Goal: Communication & Community: Answer question/provide support

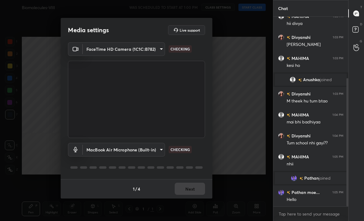
scroll to position [90, 0]
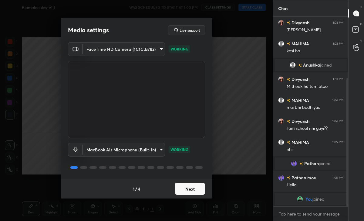
click at [203, 188] on button "Next" at bounding box center [190, 188] width 30 height 12
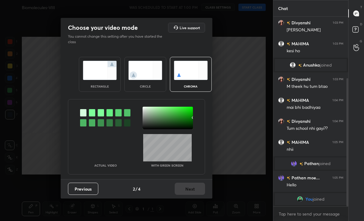
click at [140, 69] on img at bounding box center [145, 70] width 34 height 19
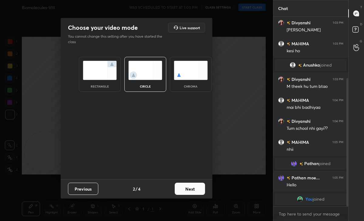
click at [185, 194] on button "Next" at bounding box center [190, 188] width 30 height 12
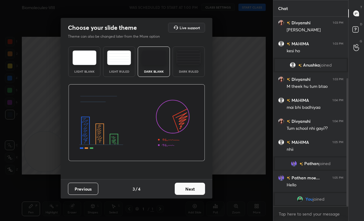
click at [198, 187] on button "Next" at bounding box center [190, 188] width 30 height 12
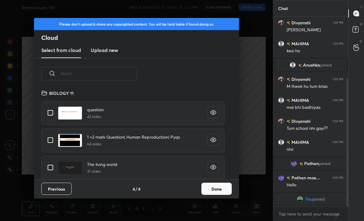
click at [213, 189] on button "Done" at bounding box center [217, 188] width 30 height 12
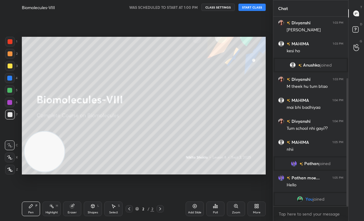
click at [243, 11] on div "Biomolecules-VIII WAS SCHEDULED TO START AT 1:00 PM CLASS SETTINGS START CLASS" at bounding box center [144, 7] width 244 height 15
click at [247, 7] on button "START CLASS" at bounding box center [252, 7] width 27 height 7
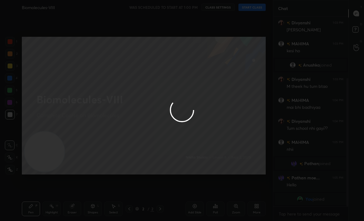
type textarea "x"
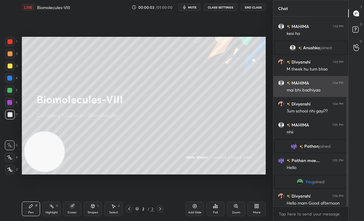
scroll to position [94, 0]
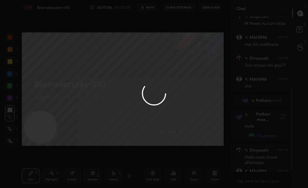
scroll to position [2, 2]
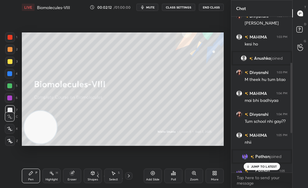
click at [257, 166] on p "JUMP TO LATEST" at bounding box center [264, 167] width 26 height 4
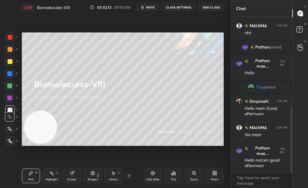
click at [214, 177] on div "More" at bounding box center [215, 176] width 18 height 15
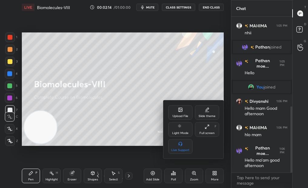
click at [202, 133] on div "Full screen" at bounding box center [207, 133] width 15 height 3
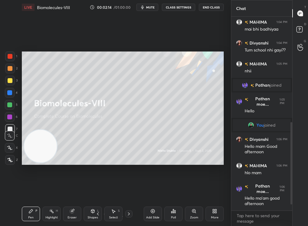
type textarea "x"
click at [216, 211] on icon at bounding box center [215, 211] width 5 height 5
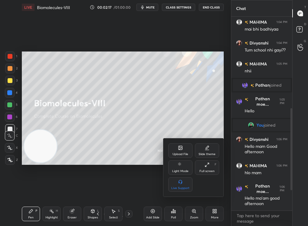
click at [186, 144] on div "Upload File" at bounding box center [181, 151] width 24 height 15
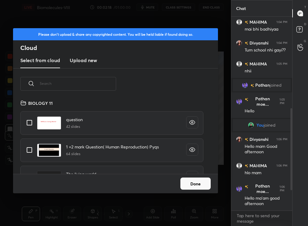
click at [69, 80] on input "text" at bounding box center [78, 84] width 77 height 26
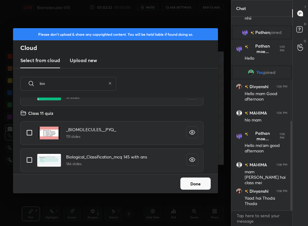
type input "bio"
click at [28, 130] on input "grid" at bounding box center [29, 133] width 13 height 13
checkbox input "true"
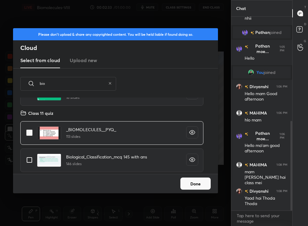
click at [203, 189] on button "Done" at bounding box center [196, 184] width 30 height 12
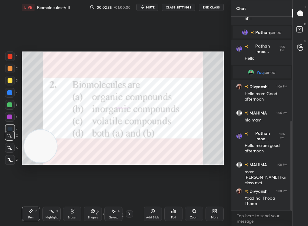
click at [102, 214] on div "Shapes L" at bounding box center [93, 214] width 18 height 15
click at [104, 214] on icon at bounding box center [105, 215] width 4 height 4
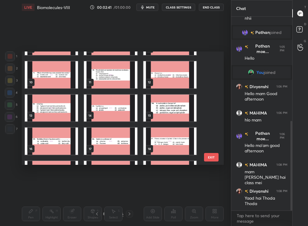
click at [117, 41] on div "Setting up your live class 7 8 9 10 11 12 13 14 15 16 17 18 19 20 21 22 23 24 E…" at bounding box center [122, 109] width 207 height 188
click at [113, 77] on img "grid" at bounding box center [110, 74] width 53 height 27
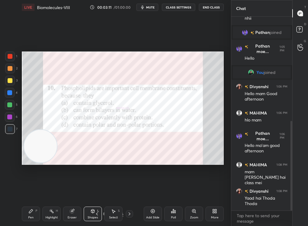
drag, startPoint x: 151, startPoint y: 5, endPoint x: 151, endPoint y: 198, distance: 193.1
click at [151, 5] on button "mute" at bounding box center [148, 7] width 22 height 7
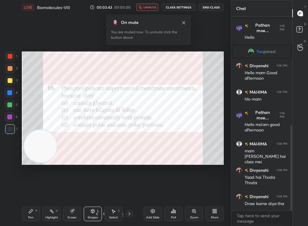
click at [153, 5] on span "unmute" at bounding box center [150, 7] width 13 height 4
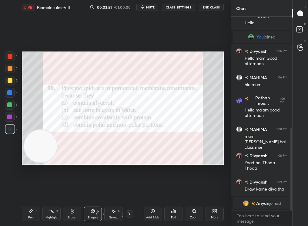
scroll to position [266, 0]
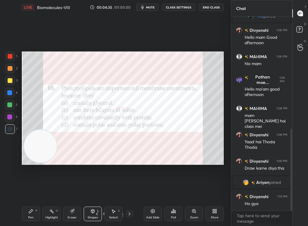
click at [172, 210] on icon at bounding box center [173, 211] width 5 height 5
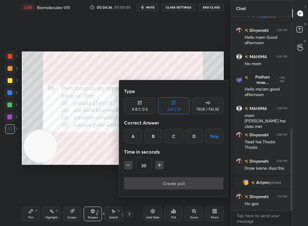
click at [189, 136] on div "D" at bounding box center [195, 136] width 18 height 15
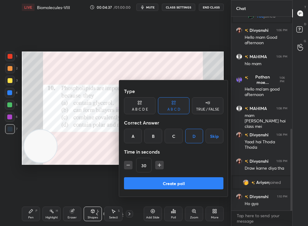
click at [188, 185] on button "Create poll" at bounding box center [174, 184] width 100 height 12
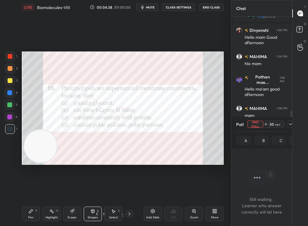
scroll to position [2, 2]
click at [292, 124] on icon at bounding box center [290, 124] width 5 height 5
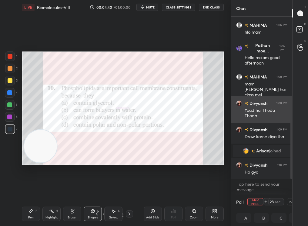
scroll to position [0, 2]
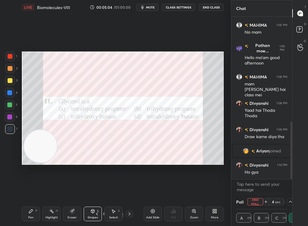
click at [152, 216] on div "Add Slide" at bounding box center [152, 217] width 13 height 3
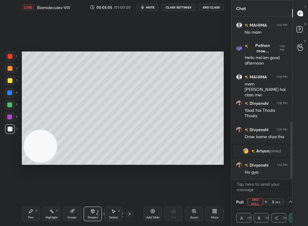
click at [250, 206] on div "Poll End Poll 3 sec" at bounding box center [262, 202] width 51 height 15
click at [251, 204] on button "End Poll" at bounding box center [256, 202] width 16 height 7
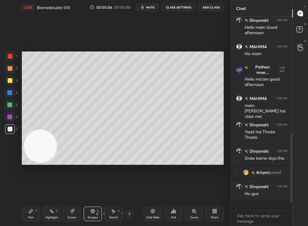
scroll to position [2, 2]
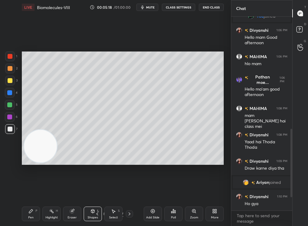
click at [174, 213] on icon at bounding box center [173, 212] width 1 height 4
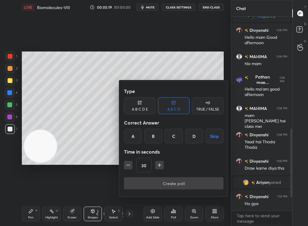
click at [201, 103] on div "TRUE / FALSE" at bounding box center [208, 105] width 32 height 17
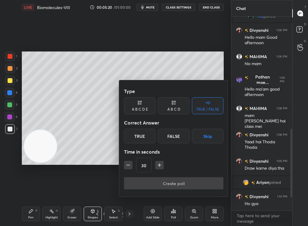
click at [137, 133] on div "True" at bounding box center [140, 136] width 32 height 15
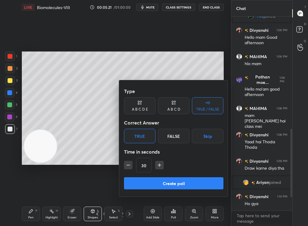
click at [185, 186] on button "Create poll" at bounding box center [174, 184] width 100 height 12
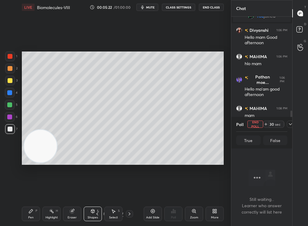
scroll to position [2, 2]
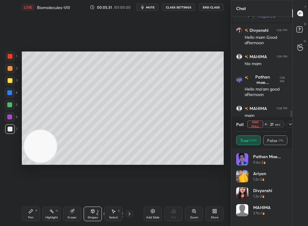
click at [255, 121] on button "End Poll" at bounding box center [256, 124] width 16 height 7
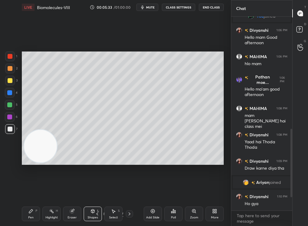
click at [174, 216] on div "Poll" at bounding box center [173, 217] width 5 height 3
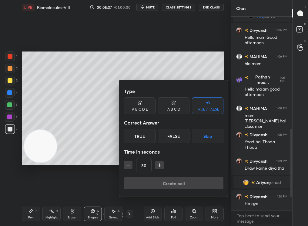
click at [150, 9] on div at bounding box center [154, 113] width 308 height 226
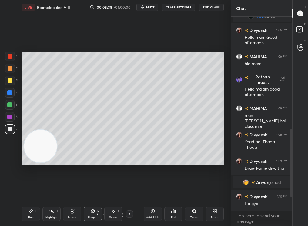
click at [150, 9] on span "mute" at bounding box center [150, 7] width 9 height 4
click at [174, 213] on icon at bounding box center [173, 211] width 5 height 5
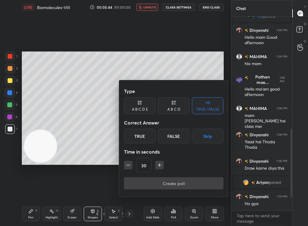
click at [141, 134] on div "True" at bounding box center [140, 136] width 32 height 15
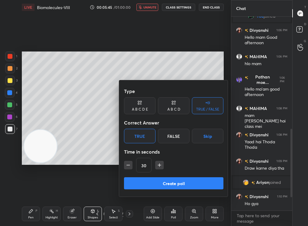
click at [153, 188] on button "Create poll" at bounding box center [174, 184] width 100 height 12
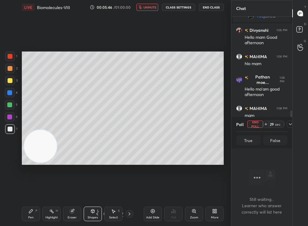
click at [149, 10] on button "unmute" at bounding box center [148, 7] width 22 height 7
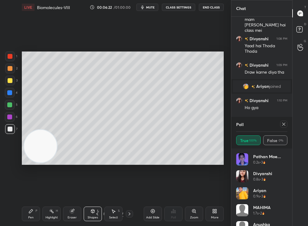
click at [284, 122] on div at bounding box center [284, 124] width 7 height 7
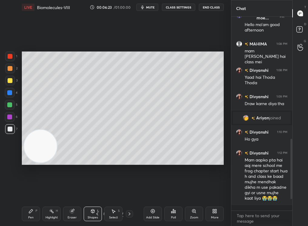
click at [184, 218] on div "Add Slide Poll Zoom More" at bounding box center [184, 214] width 80 height 34
click at [190, 218] on div "Zoom" at bounding box center [194, 214] width 18 height 15
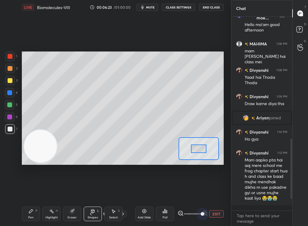
click at [234, 217] on div "1 2 3 4 5 6 7 C X Z C X Z E E Erase all H H LIVE Biomolecules-VIII 00:06:23 / 0…" at bounding box center [154, 113] width 308 height 226
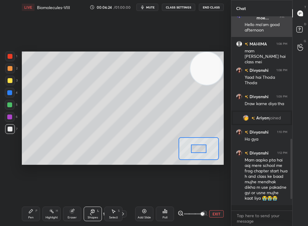
drag, startPoint x: 69, startPoint y: 131, endPoint x: 251, endPoint y: 27, distance: 210.0
click at [253, 27] on div "1 2 3 4 5 6 7 C X Z C X Z E E Erase all H H LIVE Biomolecules-VIII 00:06:24 / 0…" at bounding box center [154, 113] width 308 height 226
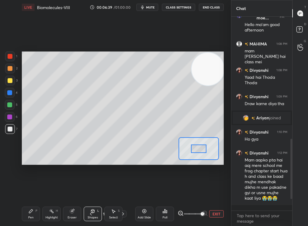
click at [90, 213] on icon at bounding box center [91, 214] width 5 height 5
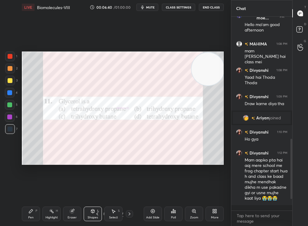
click at [152, 218] on div "Add Slide" at bounding box center [152, 217] width 13 height 3
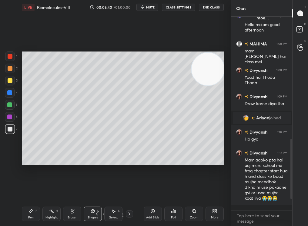
click at [213, 216] on div "More" at bounding box center [215, 214] width 18 height 15
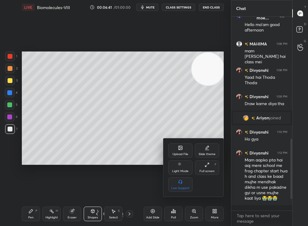
click at [209, 153] on div "Slide theme" at bounding box center [207, 154] width 17 height 3
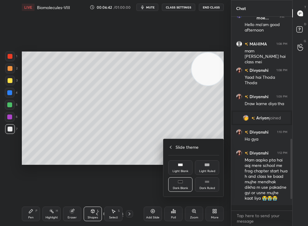
click at [208, 183] on div "Dark Ruled" at bounding box center [207, 185] width 24 height 15
click at [152, 213] on div at bounding box center [154, 113] width 308 height 226
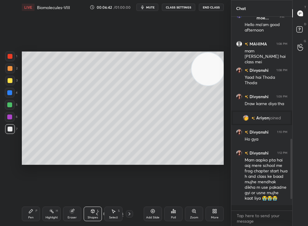
click at [151, 213] on div "Upload File Slide theme Light Mode Full screen F Live Support Slide theme Light…" at bounding box center [154, 113] width 308 height 226
click at [191, 214] on div "Zoom" at bounding box center [194, 214] width 18 height 15
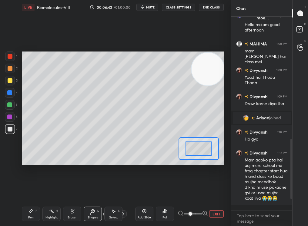
click at [218, 216] on button "EXIT" at bounding box center [216, 214] width 15 height 7
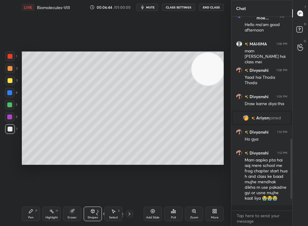
click at [169, 214] on div "Poll" at bounding box center [174, 214] width 18 height 15
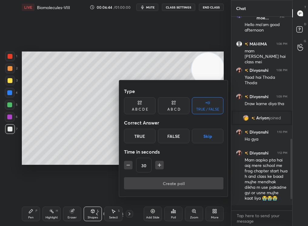
click at [150, 213] on div at bounding box center [154, 113] width 308 height 226
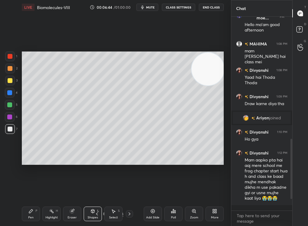
click at [154, 212] on div "Type A B C D E A B C D TRUE / FALSE Correct Answer True False Skip Time in seco…" at bounding box center [154, 113] width 308 height 226
click at [154, 211] on icon at bounding box center [153, 211] width 5 height 5
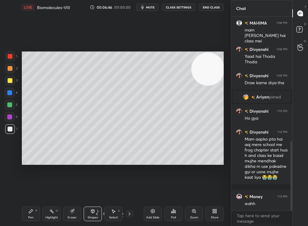
click at [186, 216] on div "Zoom" at bounding box center [194, 214] width 18 height 15
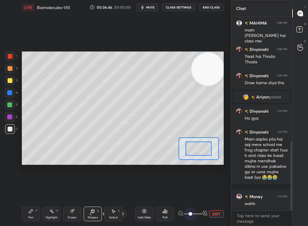
click at [233, 214] on div "1 2 3 4 5 6 7 C X Z C X Z E E Erase all H H LIVE Biomolecules-VIII 00:06:46 / 0…" at bounding box center [154, 113] width 308 height 226
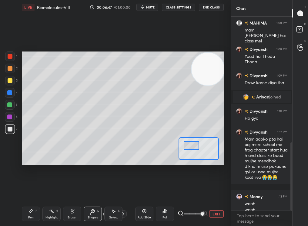
scroll to position [358, 0]
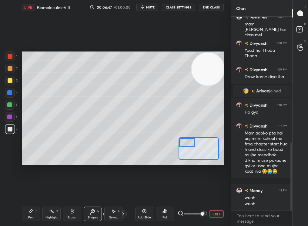
click at [183, 132] on div "Setting up your live class Poll for secs No correct answer Start poll" at bounding box center [123, 109] width 202 height 114
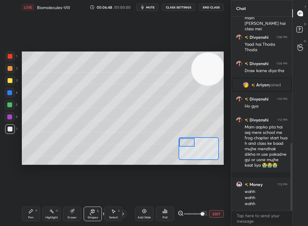
click at [96, 209] on div "Shapes L" at bounding box center [93, 214] width 18 height 15
click at [30, 215] on div "Pen P" at bounding box center [31, 214] width 18 height 15
click at [29, 214] on div "Pen P" at bounding box center [31, 214] width 18 height 15
click at [11, 147] on icon at bounding box center [9, 148] width 5 height 4
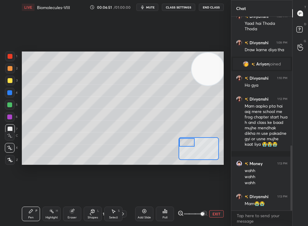
click at [11, 148] on icon at bounding box center [9, 148] width 5 height 4
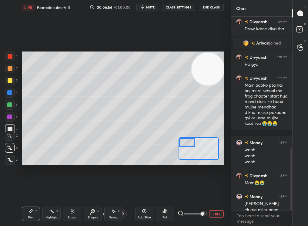
scroll to position [412, 0]
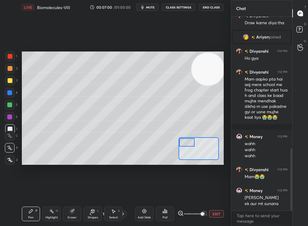
click at [10, 81] on div at bounding box center [10, 80] width 5 height 5
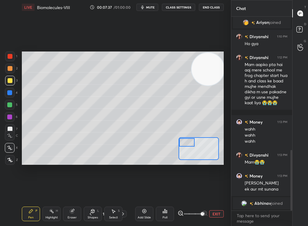
click at [220, 214] on button "EXIT" at bounding box center [216, 214] width 15 height 7
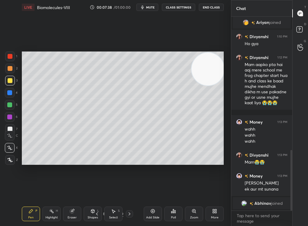
click at [152, 213] on icon at bounding box center [153, 211] width 5 height 5
click at [10, 104] on div at bounding box center [9, 105] width 5 height 5
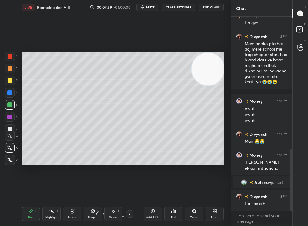
scroll to position [419, 0]
click at [8, 79] on div at bounding box center [10, 80] width 5 height 5
click at [76, 210] on div "Eraser" at bounding box center [72, 214] width 18 height 15
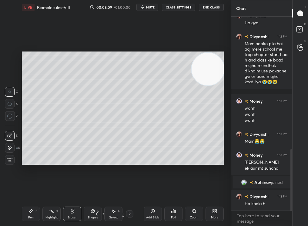
click at [27, 213] on div "Pen P" at bounding box center [31, 214] width 18 height 15
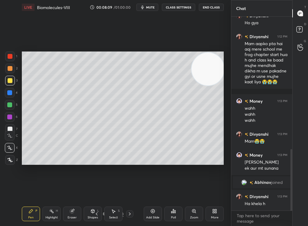
click at [30, 212] on icon at bounding box center [31, 211] width 5 height 5
click at [10, 71] on div "2" at bounding box center [11, 70] width 12 height 12
click at [11, 70] on div at bounding box center [10, 68] width 5 height 5
drag, startPoint x: 9, startPoint y: 215, endPoint x: 17, endPoint y: 216, distance: 7.6
click at [18, 215] on div "1 2 3 4 5 6 7 C X Z C X Z E E Erase all H H LIVE Biomolecules-VIII 00:08:41 / 0…" at bounding box center [113, 113] width 226 height 226
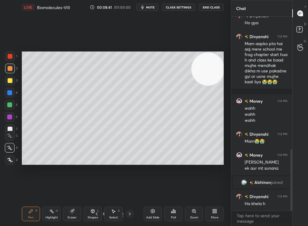
click at [21, 212] on div "LIVE Biomolecules-VIII 00:08:41 / 01:00:00 mute CLASS SETTINGS End Class Settin…" at bounding box center [122, 113] width 207 height 226
click at [13, 116] on div at bounding box center [10, 117] width 10 height 10
click at [10, 111] on div "1 2 3 4 5 6 7" at bounding box center [11, 94] width 13 height 85
click at [10, 105] on div at bounding box center [9, 105] width 5 height 5
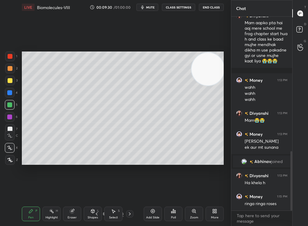
click at [289, 146] on div at bounding box center [291, 114] width 4 height 194
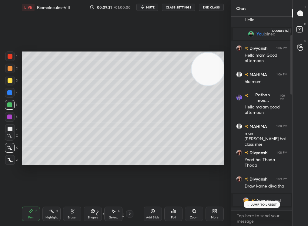
scroll to position [485, 0]
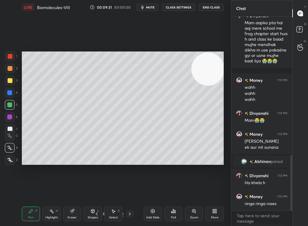
drag, startPoint x: 292, startPoint y: 146, endPoint x: 298, endPoint y: 226, distance: 80.7
click at [298, 220] on div "Chat Divyanshi 1:10 PM Ho gya Divyanshi 1:12 PM Mam aapko pta hai aaj mere scho…" at bounding box center [269, 113] width 77 height 226
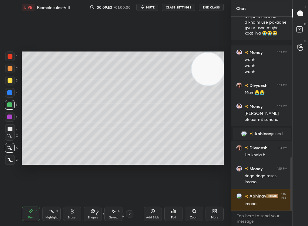
scroll to position [534, 0]
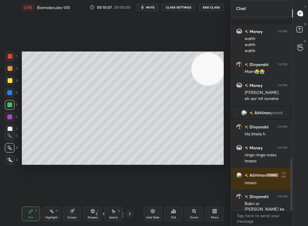
click at [114, 216] on div "Select" at bounding box center [113, 217] width 9 height 3
click at [115, 209] on div "Select S" at bounding box center [113, 214] width 18 height 15
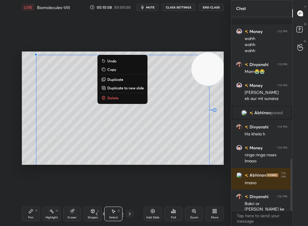
drag, startPoint x: 47, startPoint y: 66, endPoint x: 273, endPoint y: 226, distance: 277.5
click at [274, 220] on div "1 2 3 4 5 6 7 C X Z C X Z E E Erase all H H LIVE Biomolecules-VIII 00:10:08 / 0…" at bounding box center [154, 113] width 308 height 226
click at [116, 99] on p "Delete" at bounding box center [112, 98] width 11 height 5
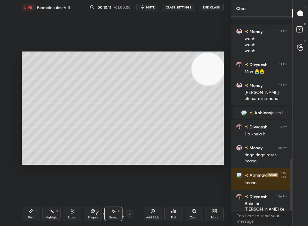
click at [192, 216] on div "Zoom" at bounding box center [194, 214] width 18 height 15
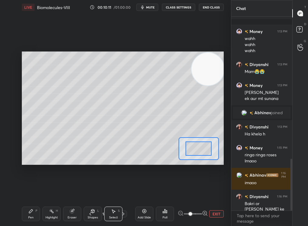
click at [192, 216] on span at bounding box center [191, 215] width 4 height 4
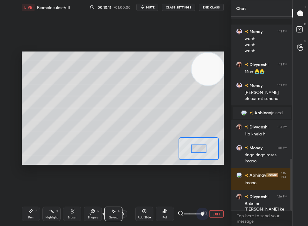
drag, startPoint x: 198, startPoint y: 216, endPoint x: 218, endPoint y: 212, distance: 20.5
click at [218, 211] on div "EXIT" at bounding box center [201, 214] width 46 height 7
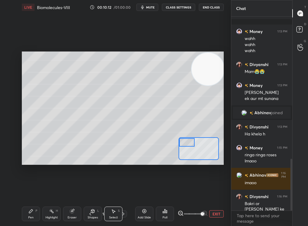
drag, startPoint x: 195, startPoint y: 143, endPoint x: 186, endPoint y: 137, distance: 10.7
click at [186, 137] on div "0 ° Undo Copy Duplicate Duplicate to new slide Delete Setting up your live clas…" at bounding box center [123, 109] width 202 height 114
click at [30, 216] on div "Pen P" at bounding box center [31, 214] width 18 height 15
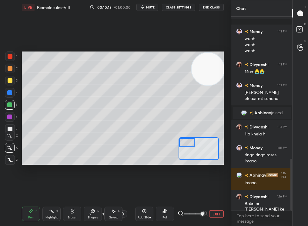
click at [12, 69] on div at bounding box center [10, 69] width 10 height 10
click at [9, 137] on icon at bounding box center [9, 136] width 5 height 4
click at [9, 136] on icon at bounding box center [9, 136] width 5 height 4
click at [9, 135] on icon at bounding box center [9, 136] width 5 height 4
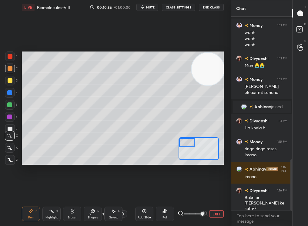
click at [74, 215] on div "Eraser" at bounding box center [72, 214] width 18 height 15
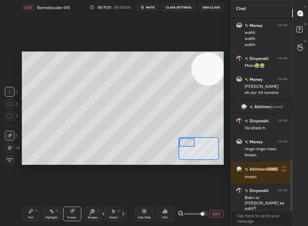
click at [36, 216] on div "Pen P" at bounding box center [31, 214] width 18 height 15
click at [33, 213] on div "Pen P" at bounding box center [31, 214] width 18 height 15
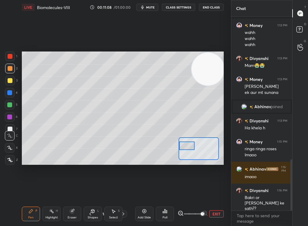
click at [187, 148] on div at bounding box center [187, 146] width 16 height 9
click at [69, 215] on div "Eraser" at bounding box center [72, 214] width 18 height 15
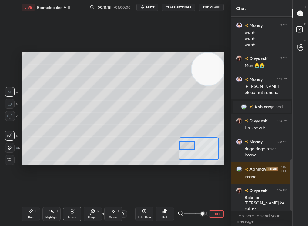
click at [28, 215] on div "Pen P" at bounding box center [31, 214] width 18 height 15
click at [31, 212] on icon at bounding box center [31, 212] width 4 height 4
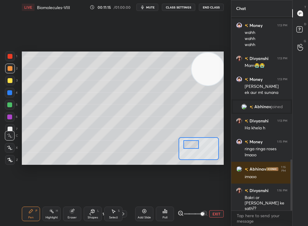
click at [191, 146] on div at bounding box center [192, 145] width 16 height 9
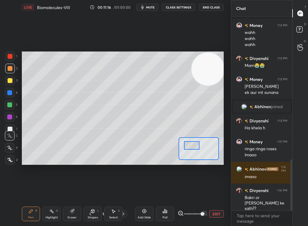
click at [7, 106] on div at bounding box center [10, 105] width 10 height 10
click at [8, 105] on div at bounding box center [9, 105] width 5 height 5
click at [9, 146] on icon at bounding box center [9, 148] width 5 height 4
click at [77, 212] on div "Eraser" at bounding box center [72, 214] width 18 height 15
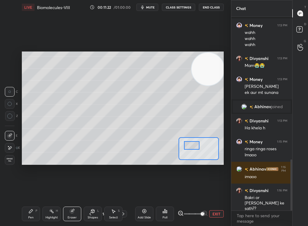
click at [24, 215] on div "Pen P" at bounding box center [31, 214] width 18 height 15
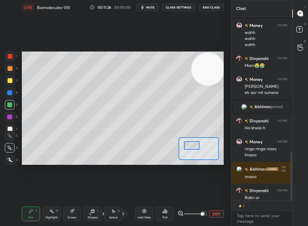
scroll to position [2, 2]
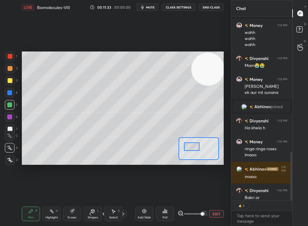
click at [194, 150] on div at bounding box center [192, 147] width 16 height 9
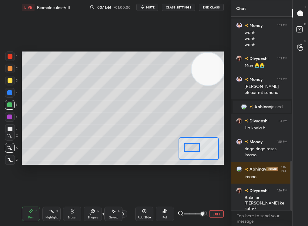
scroll to position [566, 0]
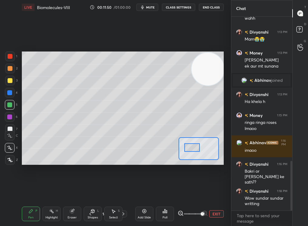
click at [11, 128] on div "1 2 3 4 5 6 7 C X Z C X Z E E Erase all H H" at bounding box center [9, 109] width 19 height 114
click at [11, 128] on div at bounding box center [10, 129] width 5 height 5
click at [12, 127] on div at bounding box center [10, 129] width 5 height 5
click at [11, 104] on div at bounding box center [9, 105] width 5 height 5
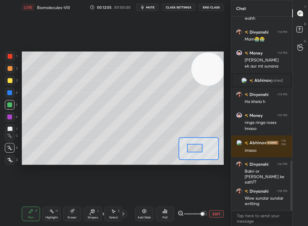
click at [199, 148] on div at bounding box center [195, 148] width 16 height 9
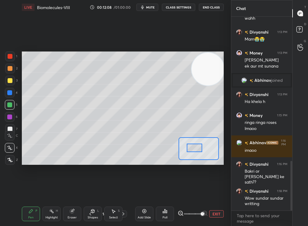
click at [70, 216] on div "Eraser" at bounding box center [72, 214] width 18 height 15
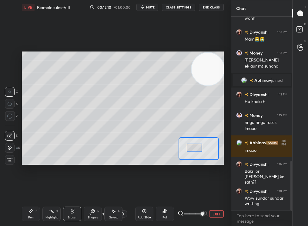
click at [34, 220] on div "Pen P" at bounding box center [31, 214] width 18 height 15
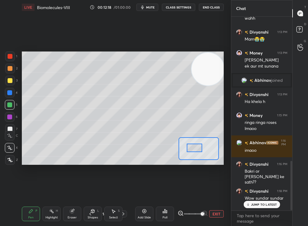
scroll to position [565, 0]
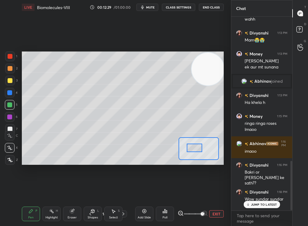
click at [216, 215] on button "EXIT" at bounding box center [216, 214] width 15 height 7
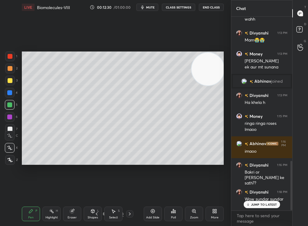
click at [179, 217] on div "Poll" at bounding box center [174, 214] width 18 height 15
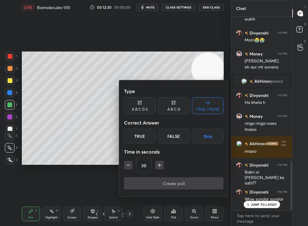
click at [193, 214] on div at bounding box center [154, 113] width 308 height 226
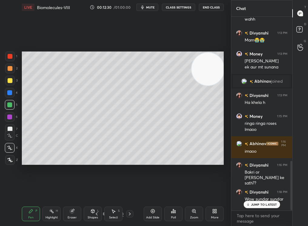
click at [197, 215] on div "Type A B C D E A B C D TRUE / FALSE Correct Answer True False Skip Time in seco…" at bounding box center [154, 113] width 308 height 226
click at [198, 215] on div "Type A B C D E A B C D TRUE / FALSE Correct Answer True False Skip Time in seco…" at bounding box center [154, 113] width 308 height 226
click at [201, 215] on div "Zoom" at bounding box center [194, 214] width 18 height 15
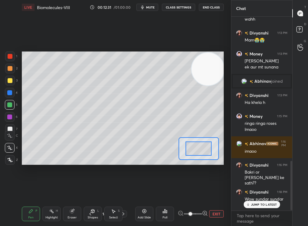
click at [201, 215] on span at bounding box center [193, 214] width 18 height 9
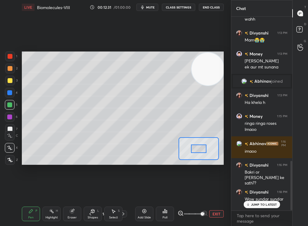
click at [202, 216] on span at bounding box center [203, 215] width 4 height 4
click at [218, 216] on div "EXIT" at bounding box center [201, 214] width 46 height 7
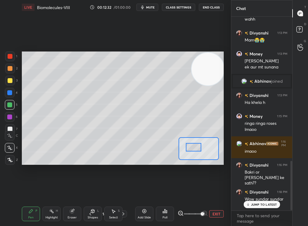
drag, startPoint x: 196, startPoint y: 147, endPoint x: 190, endPoint y: 145, distance: 6.3
click at [190, 145] on div at bounding box center [194, 147] width 16 height 9
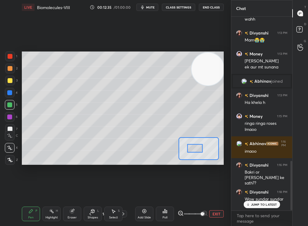
drag, startPoint x: 199, startPoint y: 144, endPoint x: 199, endPoint y: 152, distance: 8.2
click at [199, 152] on div at bounding box center [195, 148] width 16 height 9
click at [50, 214] on div "Highlight H" at bounding box center [52, 214] width 18 height 15
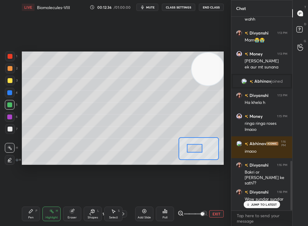
click at [50, 213] on icon at bounding box center [51, 211] width 5 height 5
click at [73, 215] on div "Eraser" at bounding box center [72, 214] width 18 height 15
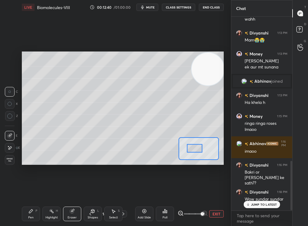
click at [46, 213] on div "Highlight H" at bounding box center [52, 214] width 18 height 15
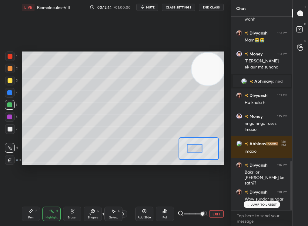
click at [75, 213] on div "Eraser" at bounding box center [72, 214] width 18 height 15
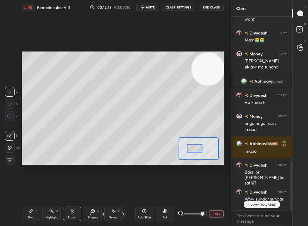
click at [30, 219] on div "Pen" at bounding box center [30, 217] width 5 height 3
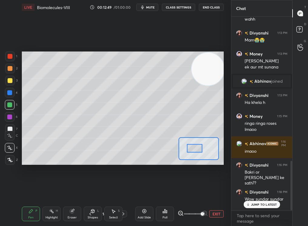
click at [73, 215] on div "Eraser" at bounding box center [72, 214] width 18 height 15
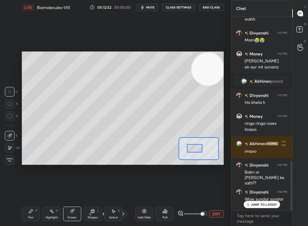
click at [38, 220] on div "Pen P Highlight H Eraser Shapes L Select S" at bounding box center [50, 214] width 57 height 15
click at [37, 220] on div "Pen P" at bounding box center [31, 214] width 18 height 15
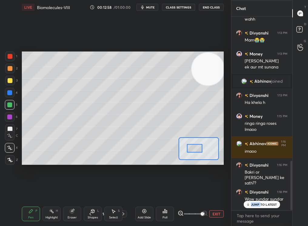
click at [261, 203] on p "JUMP TO LATEST" at bounding box center [264, 205] width 26 height 4
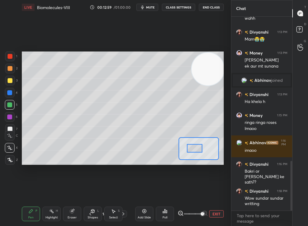
click at [218, 214] on button "EXIT" at bounding box center [216, 214] width 15 height 7
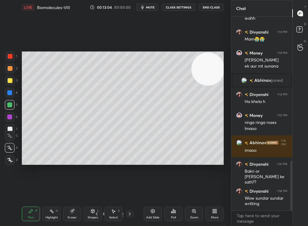
click at [192, 216] on div "Zoom" at bounding box center [194, 217] width 8 height 3
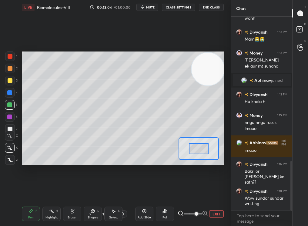
click at [199, 215] on span at bounding box center [197, 215] width 4 height 4
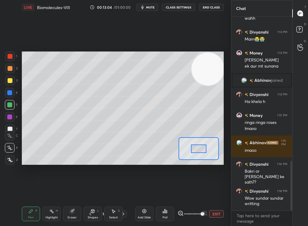
click at [200, 148] on div at bounding box center [199, 149] width 16 height 9
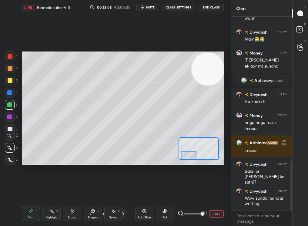
click at [191, 153] on div at bounding box center [189, 155] width 16 height 9
click at [193, 154] on div at bounding box center [189, 155] width 16 height 9
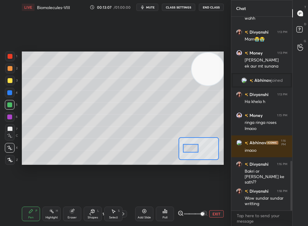
click at [190, 146] on div at bounding box center [191, 148] width 16 height 9
click at [190, 148] on div at bounding box center [191, 148] width 16 height 9
click at [190, 150] on div at bounding box center [191, 148] width 16 height 9
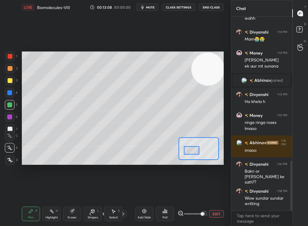
click at [191, 149] on div at bounding box center [192, 150] width 16 height 9
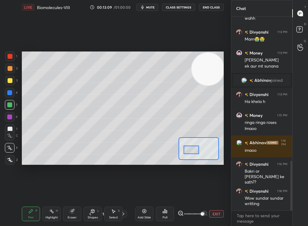
click at [9, 135] on icon at bounding box center [9, 136] width 5 height 4
click at [10, 135] on icon at bounding box center [9, 136] width 5 height 4
click at [192, 149] on div at bounding box center [192, 150] width 16 height 9
click at [191, 152] on div at bounding box center [192, 150] width 16 height 9
click at [9, 93] on div at bounding box center [9, 92] width 5 height 5
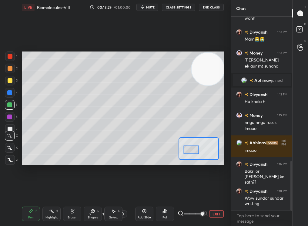
click at [9, 94] on div at bounding box center [9, 92] width 5 height 5
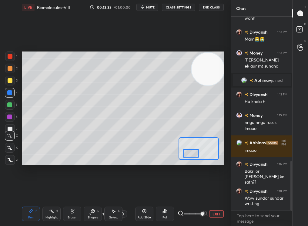
click at [198, 156] on div at bounding box center [191, 153] width 16 height 9
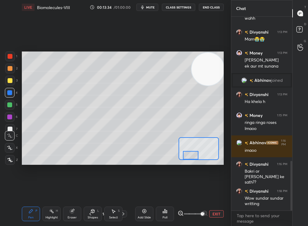
click at [70, 216] on div "Eraser" at bounding box center [72, 214] width 18 height 15
click at [35, 207] on div "Pen P Highlight H Eraser Shapes L Select S 14 / 120 Add Slide Poll EXIT" at bounding box center [123, 214] width 202 height 24
click at [32, 208] on div "Pen P Highlight H Eraser Shapes L Select S 14 / 120 Add Slide Poll EXIT" at bounding box center [123, 214] width 202 height 24
click at [32, 212] on div "Pen P" at bounding box center [31, 214] width 18 height 15
click at [9, 106] on div at bounding box center [10, 105] width 10 height 10
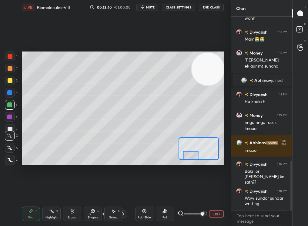
click at [10, 103] on div at bounding box center [9, 105] width 5 height 5
click at [12, 103] on div at bounding box center [10, 105] width 10 height 10
click at [10, 145] on div at bounding box center [10, 148] width 10 height 10
drag, startPoint x: 202, startPoint y: 72, endPoint x: 196, endPoint y: 111, distance: 39.5
click at [196, 90] on video at bounding box center [207, 73] width 33 height 33
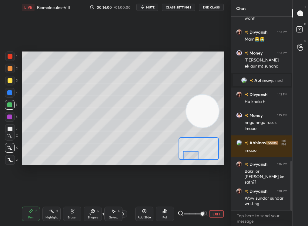
click at [187, 153] on div at bounding box center [191, 155] width 16 height 9
click at [190, 161] on div "Setting up your live class Poll for secs No correct answer Start poll" at bounding box center [123, 109] width 202 height 114
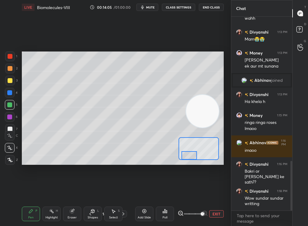
click at [9, 130] on div "C" at bounding box center [11, 135] width 13 height 12
click at [12, 128] on div "1 2 3 4 5 6 7 C X Z C X Z E E Erase all H H" at bounding box center [9, 109] width 19 height 114
click at [11, 127] on div at bounding box center [10, 129] width 5 height 5
click at [9, 105] on div at bounding box center [9, 105] width 5 height 5
drag, startPoint x: 8, startPoint y: 124, endPoint x: 11, endPoint y: 126, distance: 3.5
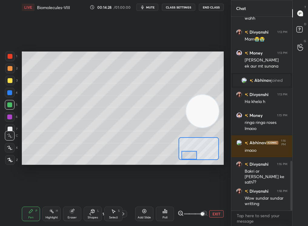
click at [9, 126] on div "1 2 3 4 5 6 7" at bounding box center [11, 94] width 13 height 85
click at [10, 126] on div at bounding box center [10, 129] width 10 height 10
click at [11, 129] on div "C" at bounding box center [11, 135] width 13 height 12
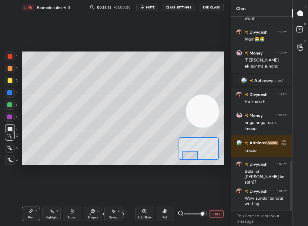
click at [191, 155] on div at bounding box center [190, 155] width 16 height 9
click at [163, 216] on div "Poll" at bounding box center [165, 217] width 5 height 3
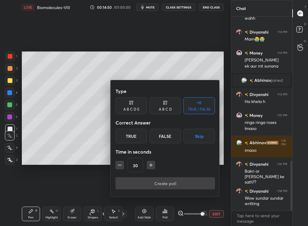
click at [166, 134] on div "False" at bounding box center [166, 136] width 32 height 15
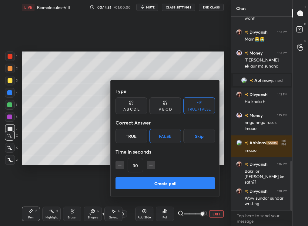
click at [157, 180] on button "Create poll" at bounding box center [166, 184] width 100 height 12
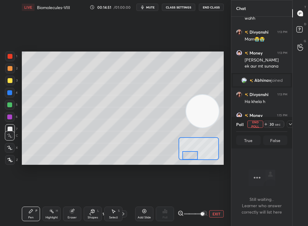
scroll to position [2, 2]
click at [216, 214] on button "EXIT" at bounding box center [216, 214] width 15 height 7
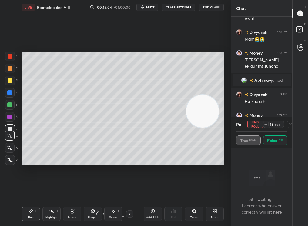
click at [157, 215] on div "Add Slide" at bounding box center [153, 214] width 18 height 15
click at [8, 59] on div "1" at bounding box center [11, 58] width 12 height 12
click at [8, 59] on div at bounding box center [10, 57] width 10 height 10
click at [9, 101] on div "1 2 3 4 5 6 7" at bounding box center [11, 94] width 13 height 85
click at [11, 103] on div at bounding box center [9, 105] width 5 height 5
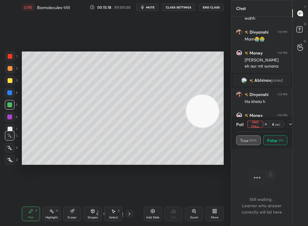
click at [198, 128] on video at bounding box center [202, 111] width 33 height 33
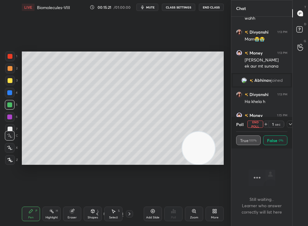
click at [205, 135] on div "Setting up your live class Poll for secs No correct answer Start poll" at bounding box center [123, 109] width 202 height 114
click at [288, 124] on div "Poll True 100% False 0%" at bounding box center [262, 133] width 61 height 32
click at [285, 127] on div "Poll" at bounding box center [262, 124] width 51 height 15
click at [288, 126] on div "Poll True 100% False 0%" at bounding box center [262, 133] width 61 height 32
click at [284, 122] on icon at bounding box center [284, 124] width 5 height 5
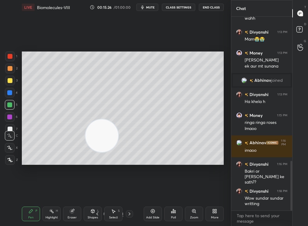
drag, startPoint x: 176, startPoint y: 149, endPoint x: 1, endPoint y: 116, distance: 178.9
click at [0, 115] on div "1 2 3 4 5 6 7 C X Z C X Z E E Erase all H H LIVE Biomolecules-VIII 00:15:26 / 0…" at bounding box center [113, 113] width 226 height 226
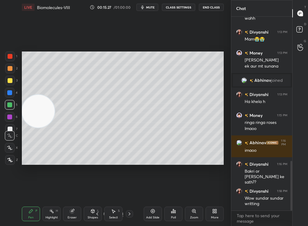
click at [113, 213] on icon at bounding box center [113, 212] width 3 height 4
click at [115, 215] on div "Select S" at bounding box center [113, 214] width 18 height 15
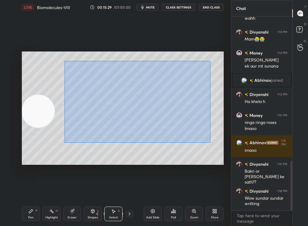
drag, startPoint x: 70, startPoint y: 64, endPoint x: 283, endPoint y: 216, distance: 261.8
click at [283, 216] on div "1 2 3 4 5 6 7 C X Z C X Z E E Erase all H H LIVE Biomolecules-VIII 00:15:29 / 0…" at bounding box center [154, 113] width 308 height 226
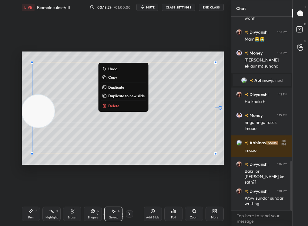
click at [113, 107] on p "Delete" at bounding box center [113, 106] width 11 height 5
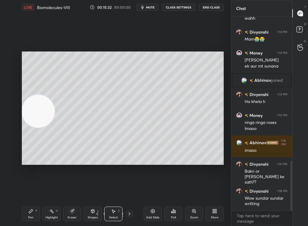
click at [196, 216] on div "Zoom" at bounding box center [194, 217] width 8 height 3
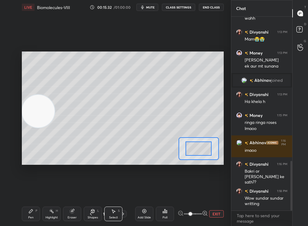
click at [192, 215] on span at bounding box center [191, 215] width 4 height 4
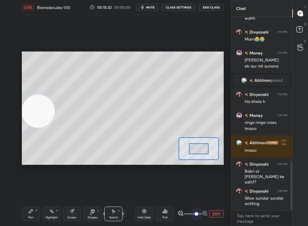
drag, startPoint x: 196, startPoint y: 216, endPoint x: 212, endPoint y: 214, distance: 15.9
click at [212, 214] on div "EXIT" at bounding box center [201, 214] width 46 height 7
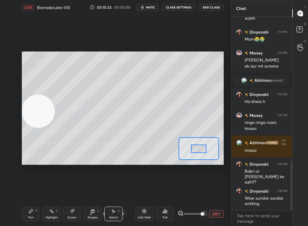
click at [204, 149] on div at bounding box center [199, 149] width 16 height 9
click at [30, 217] on div "Pen" at bounding box center [30, 217] width 5 height 3
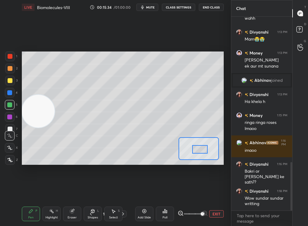
click at [30, 219] on div "Pen" at bounding box center [30, 217] width 5 height 3
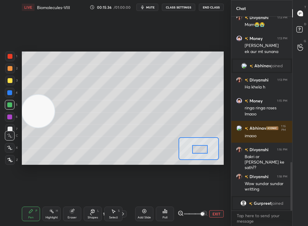
click at [9, 104] on div at bounding box center [9, 105] width 5 height 5
drag, startPoint x: 203, startPoint y: 150, endPoint x: 208, endPoint y: 151, distance: 4.6
click at [208, 151] on div at bounding box center [208, 151] width 16 height 9
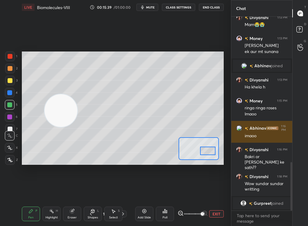
drag, startPoint x: 66, startPoint y: 121, endPoint x: 236, endPoint y: 123, distance: 169.7
click at [238, 123] on div "1 2 3 4 5 6 7 C X Z C X Z E E Erase all H H LIVE Biomolecules-VIII 00:15:39 / 0…" at bounding box center [154, 113] width 308 height 226
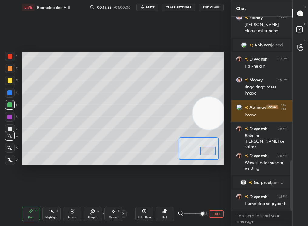
scroll to position [557, 0]
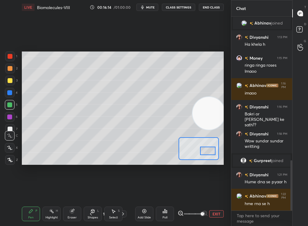
click at [10, 93] on div at bounding box center [10, 93] width 10 height 10
click at [8, 94] on div at bounding box center [9, 92] width 5 height 5
click at [220, 150] on div "Setting up your live class Poll for secs No correct answer Start poll" at bounding box center [123, 109] width 202 height 114
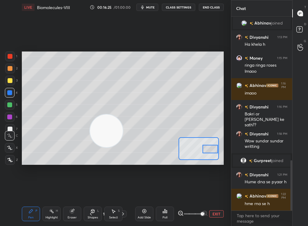
drag, startPoint x: 169, startPoint y: 117, endPoint x: 2, endPoint y: 145, distance: 170.0
click at [2, 146] on div "1 2 3 4 5 6 7 C X Z C X Z E E Erase all H H LIVE Biomolecules-VIII 00:16:25 / 0…" at bounding box center [113, 113] width 226 height 226
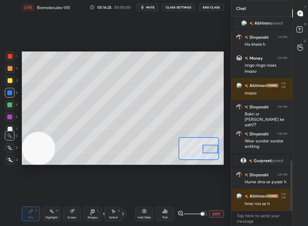
click at [10, 106] on div at bounding box center [10, 105] width 10 height 10
click at [9, 107] on div at bounding box center [9, 105] width 5 height 5
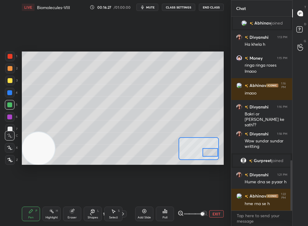
click at [210, 153] on div at bounding box center [211, 152] width 16 height 9
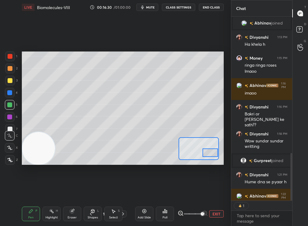
scroll to position [2, 2]
click at [9, 127] on div at bounding box center [10, 129] width 5 height 5
click at [11, 128] on div "1 2 3 4 5 6 7 C X Z C X Z E E Erase all H H" at bounding box center [9, 109] width 19 height 114
click at [12, 127] on div at bounding box center [10, 129] width 5 height 5
drag, startPoint x: 41, startPoint y: 103, endPoint x: 40, endPoint y: 94, distance: 8.5
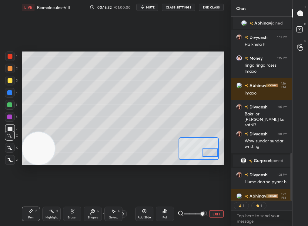
click at [40, 132] on video at bounding box center [38, 148] width 33 height 33
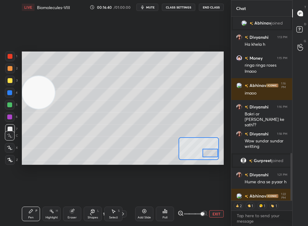
click at [212, 155] on div at bounding box center [211, 153] width 16 height 9
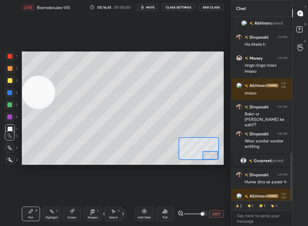
click at [10, 104] on div at bounding box center [9, 105] width 5 height 5
click at [10, 100] on div at bounding box center [10, 105] width 10 height 10
click at [11, 82] on div at bounding box center [10, 80] width 5 height 5
click at [9, 81] on div at bounding box center [10, 80] width 5 height 5
click at [9, 128] on div "1 2 3 4 5 6 7 C X Z C X Z E E Erase all H H" at bounding box center [9, 109] width 19 height 114
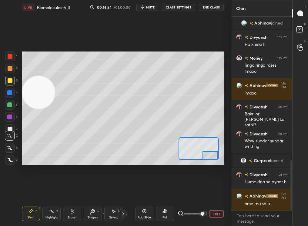
scroll to position [557, 0]
click at [210, 156] on div at bounding box center [211, 156] width 16 height 9
click at [165, 211] on icon at bounding box center [165, 211] width 5 height 5
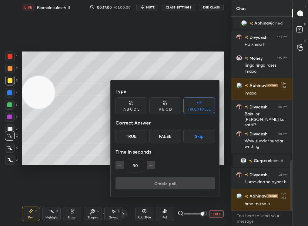
click at [169, 140] on div "False" at bounding box center [166, 136] width 32 height 15
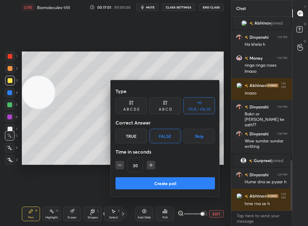
click at [170, 189] on button "Create poll" at bounding box center [166, 184] width 100 height 12
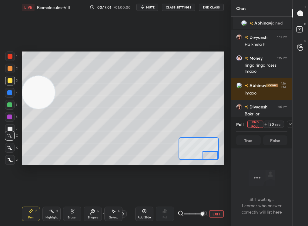
scroll to position [176, 59]
click at [290, 124] on icon at bounding box center [290, 124] width 5 height 5
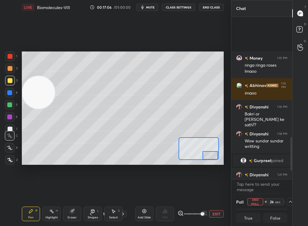
scroll to position [625, 0]
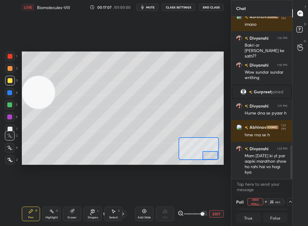
click at [215, 211] on button "EXIT" at bounding box center [216, 214] width 15 height 7
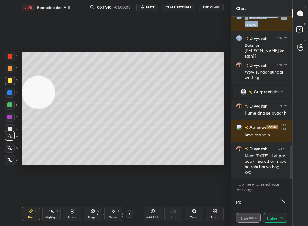
click at [206, 91] on div "1 2 3 4 5 6 7 C X Z C X Z E E Erase all H H LIVE Biomolecules-VIII 00:17:40 / 0…" at bounding box center [154, 113] width 308 height 226
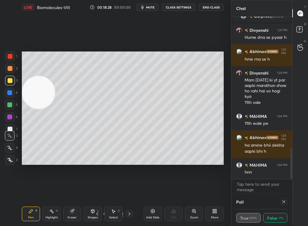
scroll to position [728, 0]
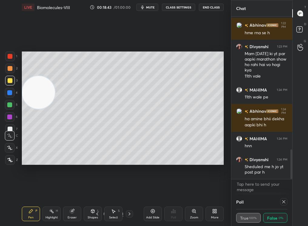
click at [283, 201] on icon at bounding box center [284, 202] width 5 height 5
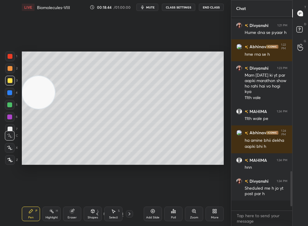
scroll to position [2, 2]
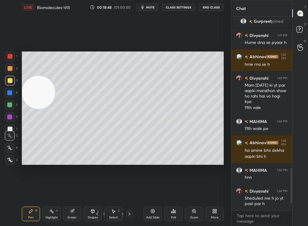
click at [29, 214] on div "Pen P" at bounding box center [31, 214] width 18 height 15
click at [30, 214] on div "Pen P" at bounding box center [31, 214] width 18 height 15
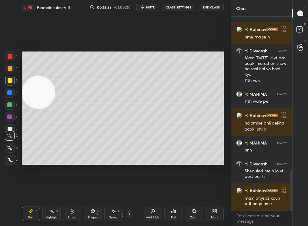
click at [152, 215] on div "Add Slide" at bounding box center [153, 214] width 18 height 15
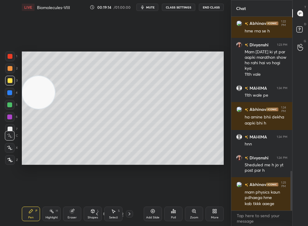
scroll to position [756, 0]
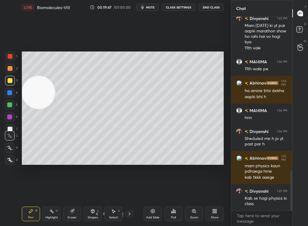
click at [202, 213] on div "Zoom" at bounding box center [194, 214] width 18 height 15
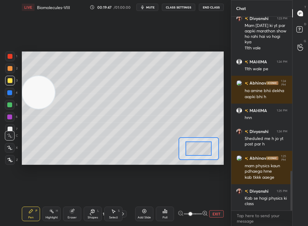
click at [196, 216] on span at bounding box center [193, 214] width 18 height 9
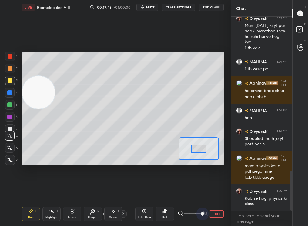
drag, startPoint x: 207, startPoint y: 214, endPoint x: 217, endPoint y: 213, distance: 10.1
click at [217, 213] on div "EXIT" at bounding box center [201, 214] width 46 height 7
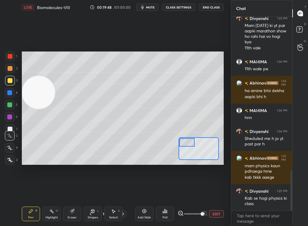
click at [172, 134] on div "Setting up your live class Poll for secs No correct answer Start poll" at bounding box center [123, 109] width 202 height 114
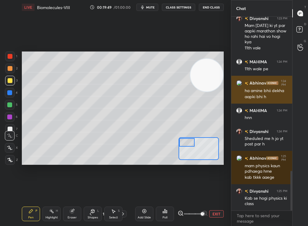
drag, startPoint x: 53, startPoint y: 96, endPoint x: 242, endPoint y: 77, distance: 189.7
click at [244, 77] on div "1 2 3 4 5 6 7 C X Z C X Z E E Erase all H H LIVE Biomolecules-VIII 00:19:49 / 0…" at bounding box center [154, 113] width 308 height 226
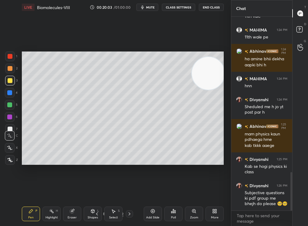
click at [192, 214] on div "Zoom" at bounding box center [194, 214] width 18 height 15
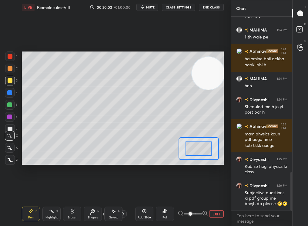
click at [192, 216] on span at bounding box center [191, 215] width 4 height 4
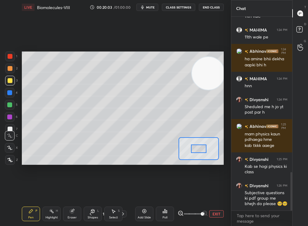
drag, startPoint x: 198, startPoint y: 217, endPoint x: 220, endPoint y: 206, distance: 24.9
click at [219, 205] on div "Add Slide Poll EXIT" at bounding box center [179, 214] width 89 height 34
click at [195, 146] on div at bounding box center [199, 149] width 16 height 9
click at [195, 145] on div at bounding box center [199, 149] width 16 height 9
click at [194, 145] on div at bounding box center [199, 149] width 16 height 9
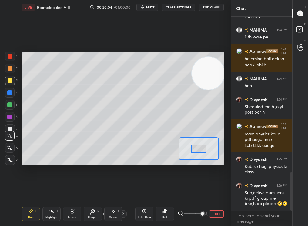
click at [193, 145] on div at bounding box center [199, 149] width 16 height 9
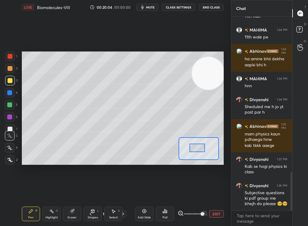
click at [201, 147] on div at bounding box center [198, 148] width 16 height 9
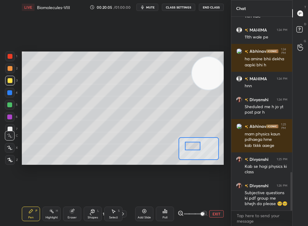
drag, startPoint x: 196, startPoint y: 145, endPoint x: 191, endPoint y: 144, distance: 4.8
click at [191, 144] on div at bounding box center [193, 146] width 16 height 9
click at [193, 145] on div at bounding box center [192, 145] width 16 height 9
click at [71, 216] on div "Eraser" at bounding box center [72, 214] width 18 height 15
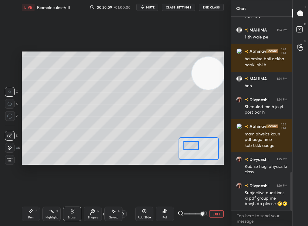
click at [23, 220] on div "Pen P" at bounding box center [31, 214] width 18 height 15
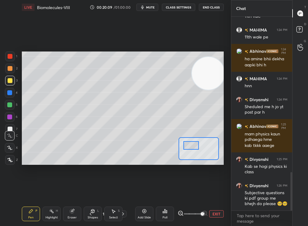
click at [23, 219] on div "Pen P" at bounding box center [31, 214] width 18 height 15
click at [221, 214] on button "EXIT" at bounding box center [216, 214] width 15 height 7
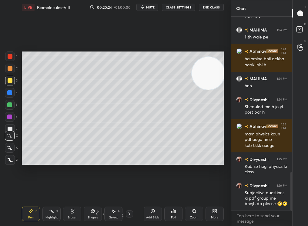
click at [151, 211] on icon at bounding box center [153, 211] width 5 height 5
click at [196, 215] on div "Zoom" at bounding box center [194, 214] width 18 height 15
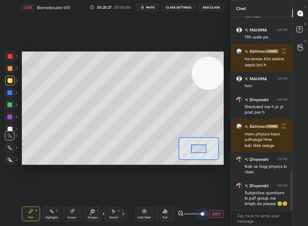
drag, startPoint x: 207, startPoint y: 213, endPoint x: 229, endPoint y: 209, distance: 22.5
click at [229, 209] on div "1 2 3 4 5 6 7 C X Z C X Z E E Erase all H H LIVE Biomolecules-VIII 00:20:27 / 0…" at bounding box center [115, 113] width 231 height 226
click at [194, 146] on div at bounding box center [199, 149] width 16 height 9
click at [192, 145] on div at bounding box center [199, 149] width 16 height 9
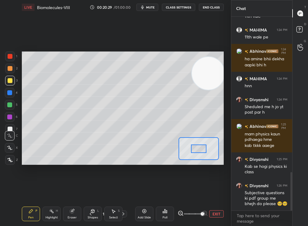
click at [192, 145] on div at bounding box center [199, 149] width 16 height 9
click at [191, 145] on div at bounding box center [199, 149] width 16 height 9
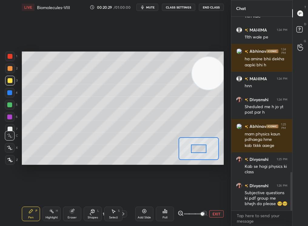
click at [191, 145] on div at bounding box center [199, 149] width 16 height 9
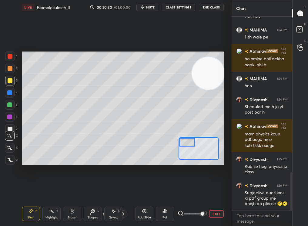
click at [93, 209] on div "Shapes L" at bounding box center [93, 214] width 18 height 15
click at [28, 217] on div "Pen P" at bounding box center [31, 214] width 18 height 15
click at [28, 216] on div "Pen P" at bounding box center [31, 214] width 18 height 15
click at [9, 151] on div at bounding box center [10, 148] width 10 height 10
click at [53, 214] on div "Highlight H" at bounding box center [52, 214] width 18 height 15
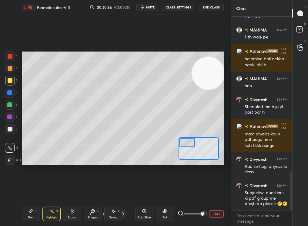
click at [53, 213] on div "Highlight H" at bounding box center [52, 214] width 18 height 15
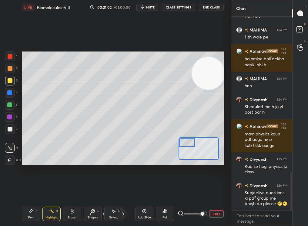
click at [186, 145] on div at bounding box center [187, 142] width 16 height 9
click at [32, 216] on div "Pen" at bounding box center [30, 217] width 5 height 3
click at [32, 215] on div "Pen P" at bounding box center [31, 214] width 18 height 15
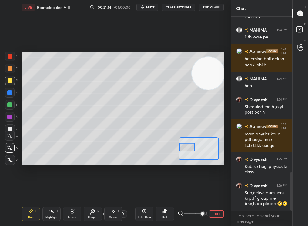
click at [187, 150] on div at bounding box center [187, 147] width 16 height 9
drag, startPoint x: 187, startPoint y: 150, endPoint x: 186, endPoint y: 154, distance: 4.8
click at [185, 153] on div at bounding box center [187, 149] width 16 height 9
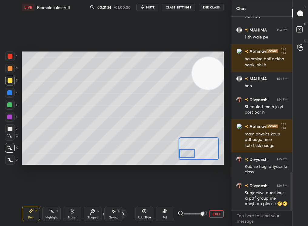
click at [216, 214] on button "EXIT" at bounding box center [216, 214] width 15 height 7
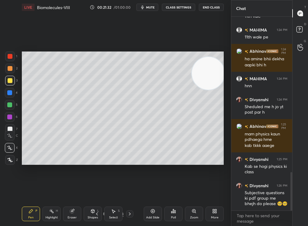
click at [198, 216] on div "Zoom" at bounding box center [194, 214] width 18 height 15
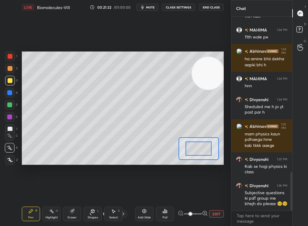
click at [196, 216] on span at bounding box center [193, 214] width 18 height 9
click at [192, 216] on span at bounding box center [191, 215] width 4 height 4
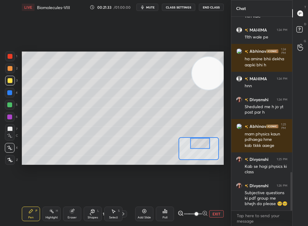
click at [195, 139] on div at bounding box center [201, 143] width 20 height 11
click at [193, 134] on div "Setting up your live class Poll for secs No correct answer Start poll" at bounding box center [123, 109] width 202 height 114
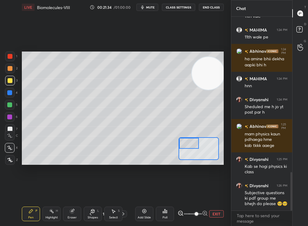
click at [189, 133] on div "Setting up your live class Poll for secs No correct answer Start poll" at bounding box center [123, 109] width 202 height 114
click at [215, 213] on button "EXIT" at bounding box center [216, 214] width 15 height 7
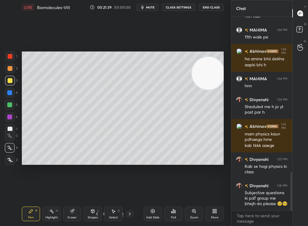
click at [57, 215] on div "Highlight H" at bounding box center [52, 214] width 18 height 15
click at [49, 216] on div "Highlight" at bounding box center [52, 217] width 12 height 3
click at [48, 213] on div "Highlight H" at bounding box center [52, 214] width 18 height 15
click at [29, 218] on div "Pen" at bounding box center [30, 217] width 5 height 3
click at [30, 216] on div "Pen" at bounding box center [30, 217] width 5 height 3
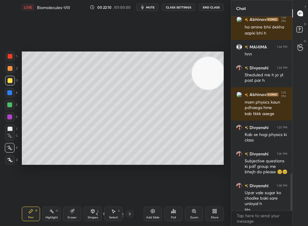
scroll to position [826, 0]
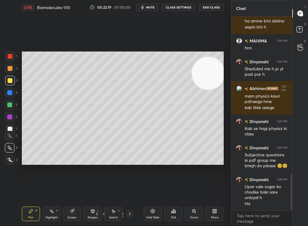
click at [193, 215] on div "Zoom" at bounding box center [194, 214] width 18 height 15
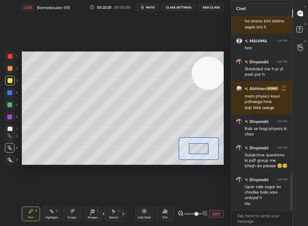
click at [195, 215] on span at bounding box center [197, 215] width 4 height 4
drag, startPoint x: 196, startPoint y: 148, endPoint x: 183, endPoint y: 142, distance: 14.0
click at [183, 142] on div at bounding box center [189, 143] width 20 height 11
click at [213, 213] on button "EXIT" at bounding box center [216, 214] width 15 height 7
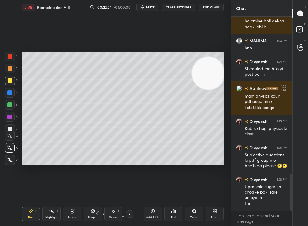
click at [196, 216] on div "Zoom" at bounding box center [194, 217] width 8 height 3
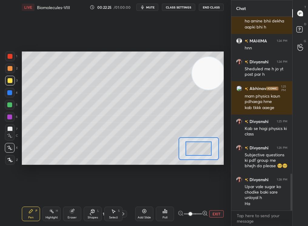
click at [192, 216] on span at bounding box center [191, 215] width 4 height 4
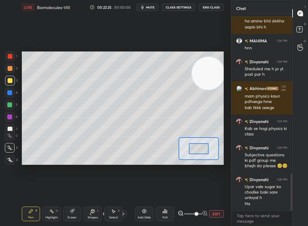
click at [199, 216] on span at bounding box center [197, 215] width 4 height 4
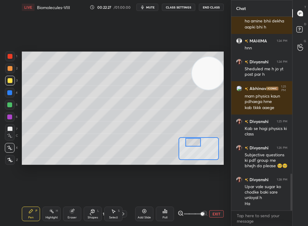
click at [195, 140] on div at bounding box center [194, 142] width 16 height 9
click at [195, 139] on div at bounding box center [193, 142] width 16 height 9
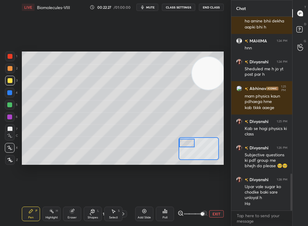
drag, startPoint x: 194, startPoint y: 141, endPoint x: 186, endPoint y: 143, distance: 8.1
click at [186, 143] on div at bounding box center [187, 143] width 16 height 9
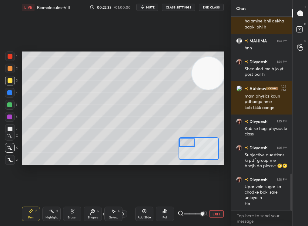
click at [189, 144] on div at bounding box center [187, 143] width 16 height 9
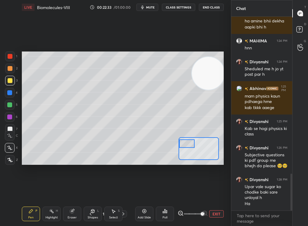
click at [189, 145] on div at bounding box center [187, 144] width 16 height 9
click at [187, 148] on div at bounding box center [188, 147] width 16 height 9
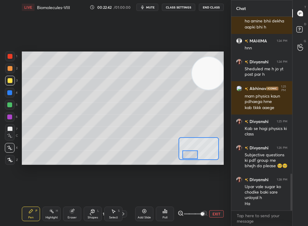
click at [214, 214] on button "EXIT" at bounding box center [216, 214] width 15 height 7
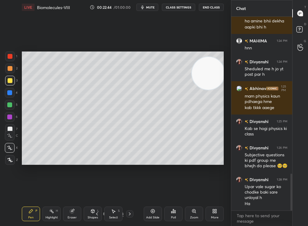
click at [195, 216] on div "Zoom" at bounding box center [194, 214] width 18 height 15
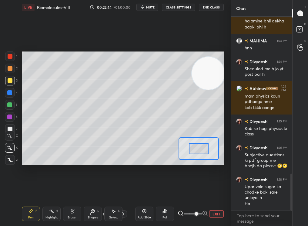
click at [195, 216] on span at bounding box center [197, 215] width 4 height 4
click at [197, 215] on span at bounding box center [197, 215] width 4 height 4
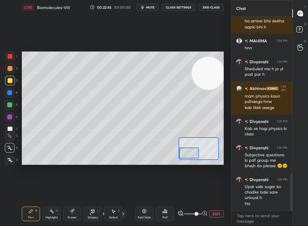
drag, startPoint x: 197, startPoint y: 146, endPoint x: 181, endPoint y: 152, distance: 16.9
click at [181, 152] on div at bounding box center [189, 153] width 20 height 11
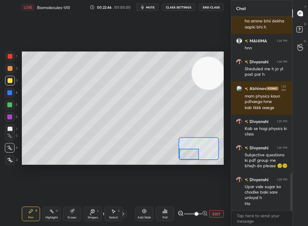
click at [35, 209] on div "Pen P" at bounding box center [31, 214] width 18 height 15
click at [34, 209] on div "Pen P" at bounding box center [31, 214] width 18 height 15
click at [11, 68] on div at bounding box center [10, 68] width 5 height 5
click at [13, 68] on div at bounding box center [10, 69] width 10 height 10
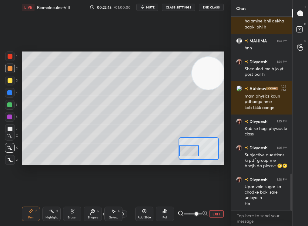
click at [195, 149] on div at bounding box center [189, 151] width 20 height 11
click at [56, 216] on div "Highlight H" at bounding box center [52, 214] width 18 height 15
click at [72, 212] on div "Eraser" at bounding box center [72, 214] width 18 height 15
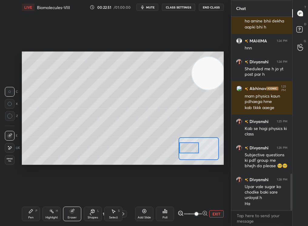
drag, startPoint x: 195, startPoint y: 147, endPoint x: 192, endPoint y: 142, distance: 5.4
click at [192, 143] on div at bounding box center [189, 148] width 20 height 11
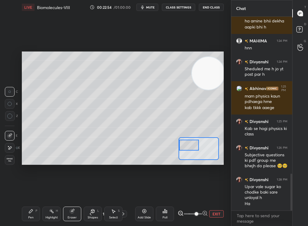
click at [190, 147] on div at bounding box center [189, 145] width 20 height 11
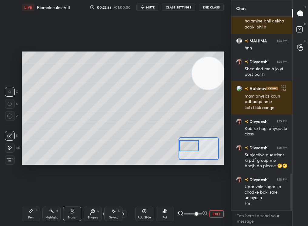
click at [27, 220] on div "Pen P" at bounding box center [31, 214] width 18 height 15
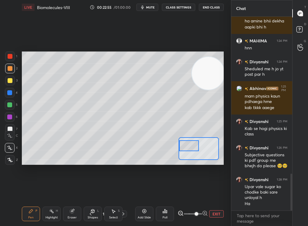
click at [29, 217] on div "Pen" at bounding box center [30, 217] width 5 height 3
click at [10, 126] on div at bounding box center [10, 129] width 10 height 10
click at [9, 126] on div at bounding box center [10, 129] width 10 height 10
click at [217, 215] on button "EXIT" at bounding box center [216, 214] width 15 height 7
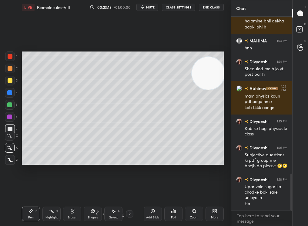
scroll to position [847, 0]
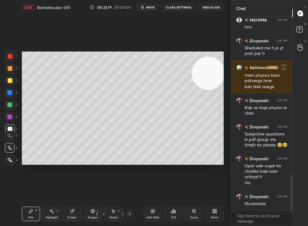
click at [192, 217] on div "Zoom" at bounding box center [194, 217] width 8 height 3
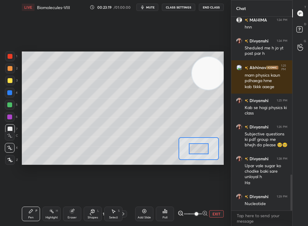
click at [209, 217] on div "EXIT" at bounding box center [201, 214] width 46 height 7
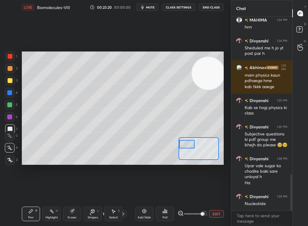
drag, startPoint x: 197, startPoint y: 147, endPoint x: 179, endPoint y: 143, distance: 18.9
click at [179, 143] on div at bounding box center [199, 149] width 40 height 23
click at [179, 142] on div at bounding box center [199, 149] width 40 height 23
click at [219, 213] on button "EXIT" at bounding box center [216, 214] width 15 height 7
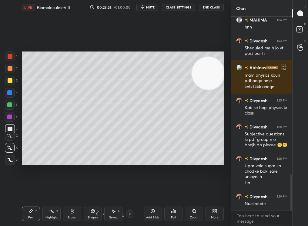
click at [55, 216] on div "Highlight" at bounding box center [52, 217] width 12 height 3
click at [73, 209] on icon at bounding box center [72, 210] width 3 height 3
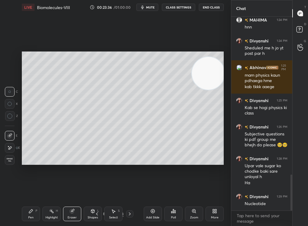
click at [29, 213] on div "Pen P" at bounding box center [31, 214] width 18 height 15
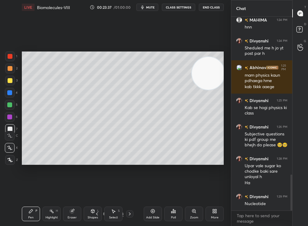
click at [29, 214] on div "Pen P" at bounding box center [31, 214] width 18 height 15
click at [29, 214] on icon at bounding box center [31, 211] width 5 height 5
click at [193, 215] on div "Zoom" at bounding box center [194, 214] width 18 height 15
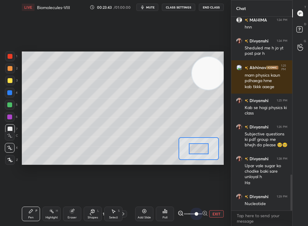
click at [195, 215] on span at bounding box center [197, 215] width 4 height 4
drag, startPoint x: 198, startPoint y: 151, endPoint x: 190, endPoint y: 155, distance: 9.0
click at [190, 155] on div at bounding box center [189, 154] width 20 height 11
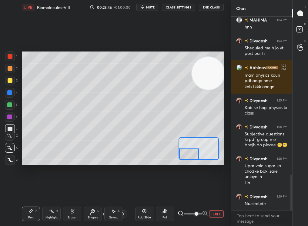
click at [10, 136] on icon at bounding box center [9, 136] width 5 height 4
click at [9, 135] on icon at bounding box center [9, 136] width 5 height 4
click at [9, 81] on div at bounding box center [10, 80] width 5 height 5
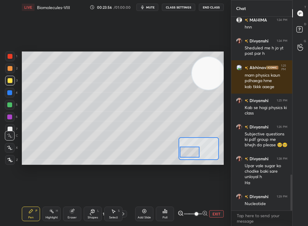
click at [192, 147] on div at bounding box center [190, 152] width 20 height 11
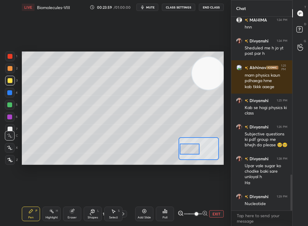
click at [193, 147] on div at bounding box center [190, 149] width 20 height 11
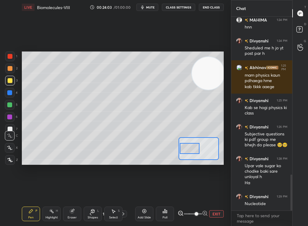
click at [192, 146] on div at bounding box center [190, 148] width 20 height 11
click at [219, 214] on button "EXIT" at bounding box center [216, 214] width 15 height 7
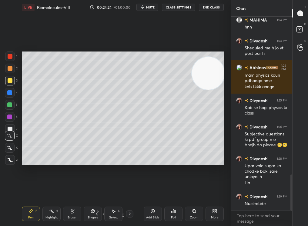
click at [196, 215] on div "Zoom" at bounding box center [194, 214] width 18 height 15
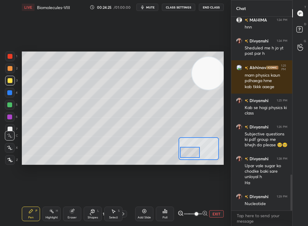
drag, startPoint x: 199, startPoint y: 148, endPoint x: 191, endPoint y: 151, distance: 8.6
click at [190, 151] on div at bounding box center [190, 152] width 20 height 11
click at [216, 213] on button "EXIT" at bounding box center [216, 214] width 15 height 7
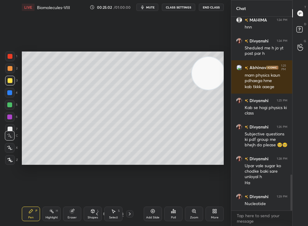
scroll to position [873, 0]
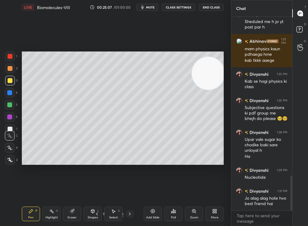
click at [197, 213] on div "Zoom" at bounding box center [194, 214] width 18 height 15
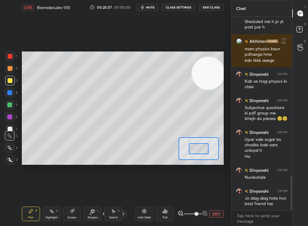
click at [198, 214] on span at bounding box center [193, 214] width 18 height 9
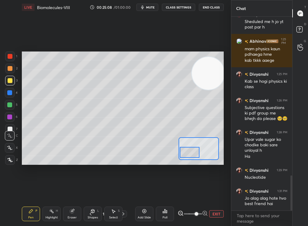
drag, startPoint x: 195, startPoint y: 152, endPoint x: 190, endPoint y: 155, distance: 5.8
click at [190, 155] on div at bounding box center [190, 152] width 20 height 11
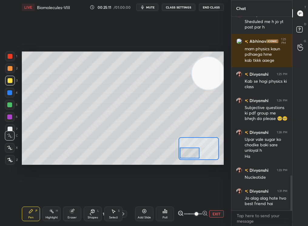
click at [54, 213] on div "Highlight H" at bounding box center [52, 214] width 18 height 15
click at [53, 216] on div "Highlight" at bounding box center [52, 217] width 12 height 3
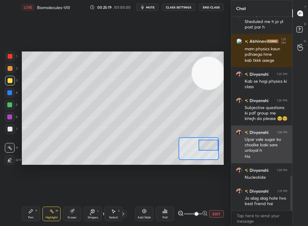
drag, startPoint x: 213, startPoint y: 151, endPoint x: 240, endPoint y: 139, distance: 29.4
click at [240, 139] on div "1 2 3 4 5 6 7 C X Z C X Z E E Erase all H H LIVE Biomolecules-VIII 00:25:19 / 0…" at bounding box center [154, 113] width 308 height 226
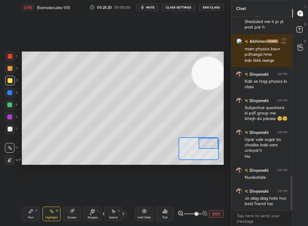
click at [33, 218] on div "Pen" at bounding box center [30, 217] width 5 height 3
click at [34, 218] on div "Pen P" at bounding box center [31, 214] width 18 height 15
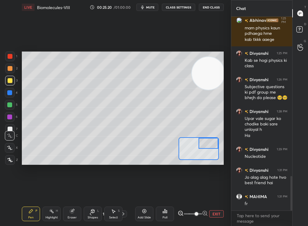
click at [12, 158] on div at bounding box center [10, 160] width 10 height 10
click at [12, 159] on icon at bounding box center [9, 160] width 5 height 4
click at [9, 104] on div at bounding box center [9, 105] width 5 height 5
click at [11, 104] on div at bounding box center [9, 105] width 5 height 5
click at [219, 214] on button "EXIT" at bounding box center [216, 214] width 15 height 7
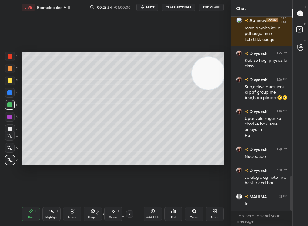
click at [115, 216] on div "Select" at bounding box center [113, 217] width 9 height 3
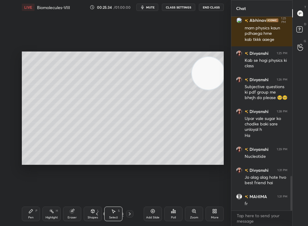
drag, startPoint x: 176, startPoint y: 144, endPoint x: 175, endPoint y: 150, distance: 6.2
click at [192, 90] on video at bounding box center [208, 73] width 33 height 33
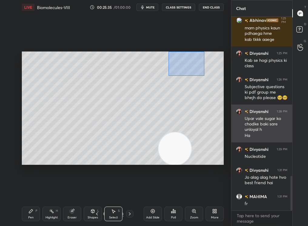
drag, startPoint x: 201, startPoint y: 71, endPoint x: 237, endPoint y: 107, distance: 51.5
click at [238, 108] on div "1 2 3 4 5 6 7 C X Z C X Z E E Erase all H H LIVE Biomolecules-VIII 00:25:35 / 0…" at bounding box center [154, 113] width 308 height 226
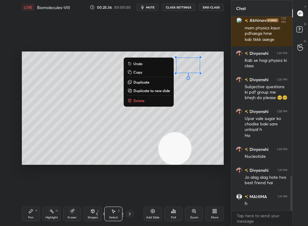
click at [147, 102] on button "Delete" at bounding box center [148, 100] width 45 height 7
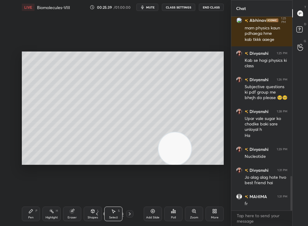
click at [36, 213] on div "P" at bounding box center [37, 211] width 2 height 3
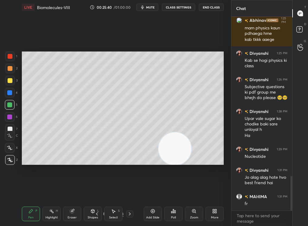
click at [32, 216] on div "Pen P" at bounding box center [31, 214] width 18 height 15
click at [7, 67] on div at bounding box center [10, 69] width 10 height 10
click at [8, 68] on div at bounding box center [10, 68] width 5 height 5
click at [200, 43] on div "Setting up your live class Poll for secs No correct answer Start poll" at bounding box center [122, 109] width 207 height 188
click at [114, 217] on div "Select S" at bounding box center [113, 214] width 18 height 15
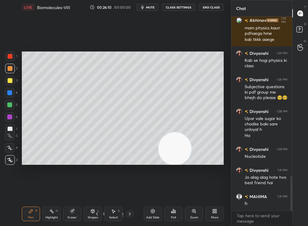
click at [113, 217] on div "Select" at bounding box center [113, 217] width 9 height 3
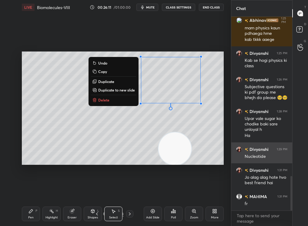
drag, startPoint x: 134, startPoint y: 57, endPoint x: 250, endPoint y: 152, distance: 149.6
click at [249, 152] on div "1 2 3 4 5 6 7 C X Z C X Z E E Erase all H H LIVE Biomolecules-VIII 00:26:11 / 0…" at bounding box center [154, 113] width 308 height 226
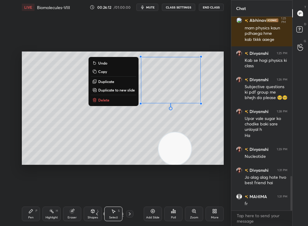
click at [104, 99] on p "Delete" at bounding box center [103, 100] width 11 height 5
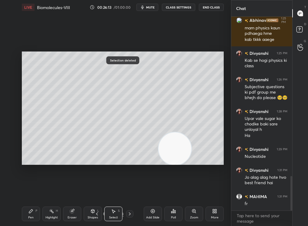
click at [201, 214] on div "Zoom" at bounding box center [194, 214] width 18 height 15
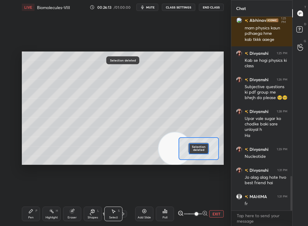
click at [196, 216] on span at bounding box center [197, 215] width 4 height 4
click at [195, 216] on span at bounding box center [197, 215] width 4 height 4
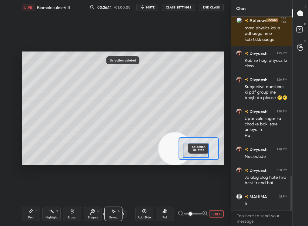
drag, startPoint x: 203, startPoint y: 149, endPoint x: 195, endPoint y: 151, distance: 8.1
click at [195, 151] on div at bounding box center [196, 151] width 26 height 14
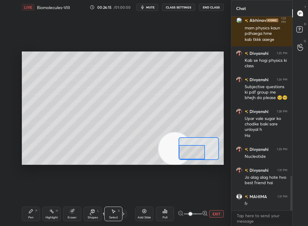
click at [49, 218] on div "Highlight" at bounding box center [52, 217] width 12 height 3
click at [43, 218] on div "Highlight H" at bounding box center [52, 214] width 18 height 15
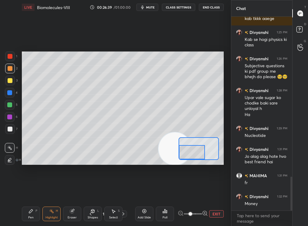
scroll to position [936, 0]
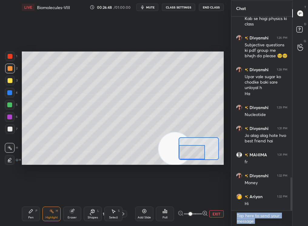
drag, startPoint x: 289, startPoint y: 184, endPoint x: 293, endPoint y: 169, distance: 14.7
click at [292, 170] on div at bounding box center [291, 114] width 4 height 194
click at [293, 171] on div "T Messages (T) D Doubts (D) G Raise Hand (G)" at bounding box center [301, 113] width 16 height 226
click at [295, 177] on div "T Messages (T) D Doubts (D) G Raise Hand (G)" at bounding box center [301, 113] width 16 height 226
drag, startPoint x: 289, startPoint y: 204, endPoint x: 290, endPoint y: 224, distance: 19.7
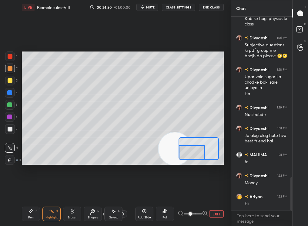
click at [290, 220] on div "Abhinav 1:25 PM mam physics kaun pdhaega hme kab tkkk aaege Divyanshi 1:25 PM K…" at bounding box center [262, 122] width 61 height 210
click at [217, 212] on button "EXIT" at bounding box center [216, 214] width 15 height 7
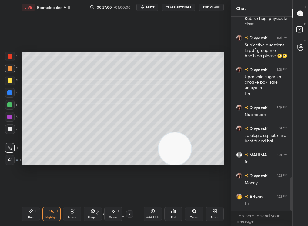
click at [141, 170] on div "Setting up your live class Poll for secs No correct answer Start poll" at bounding box center [122, 109] width 207 height 188
click at [31, 217] on div "Pen" at bounding box center [30, 217] width 5 height 3
click at [29, 217] on div "Pen" at bounding box center [30, 217] width 5 height 3
click at [198, 214] on div "Zoom" at bounding box center [194, 214] width 18 height 15
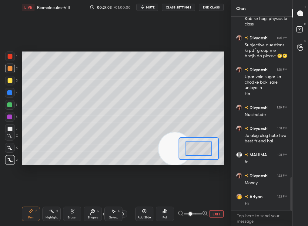
click at [188, 213] on span at bounding box center [193, 214] width 18 height 9
click at [217, 212] on button "EXIT" at bounding box center [216, 214] width 15 height 7
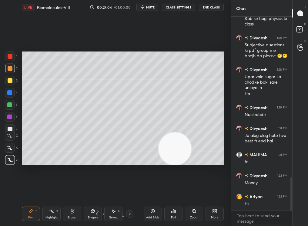
click at [50, 217] on div "Highlight" at bounding box center [52, 217] width 12 height 3
click at [24, 212] on div "Pen P" at bounding box center [31, 214] width 18 height 15
click at [22, 219] on div "Pen P" at bounding box center [31, 214] width 18 height 15
click at [24, 218] on div "Pen P" at bounding box center [31, 214] width 18 height 15
click at [192, 215] on div "Zoom" at bounding box center [194, 214] width 18 height 15
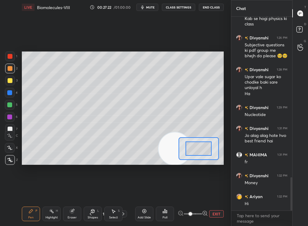
click at [192, 216] on span at bounding box center [191, 215] width 4 height 4
click at [197, 145] on div at bounding box center [195, 146] width 26 height 14
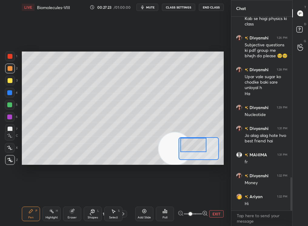
click at [198, 146] on div at bounding box center [194, 145] width 26 height 14
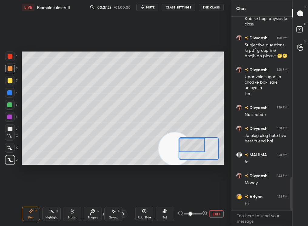
click at [8, 105] on div at bounding box center [9, 105] width 5 height 5
click at [9, 105] on div at bounding box center [9, 105] width 5 height 5
click at [10, 104] on div at bounding box center [9, 105] width 5 height 5
click at [191, 147] on div at bounding box center [193, 145] width 26 height 14
click at [197, 150] on div at bounding box center [193, 148] width 26 height 14
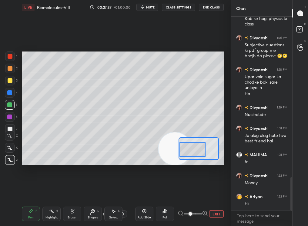
click at [197, 145] on div at bounding box center [193, 150] width 26 height 14
click at [219, 213] on button "EXIT" at bounding box center [216, 214] width 15 height 7
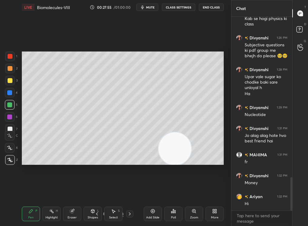
click at [7, 94] on div at bounding box center [10, 93] width 10 height 10
click at [11, 81] on div at bounding box center [10, 80] width 5 height 5
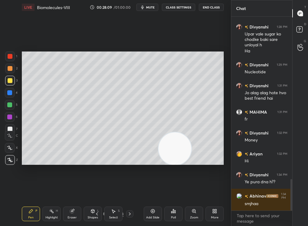
scroll to position [1000, 0]
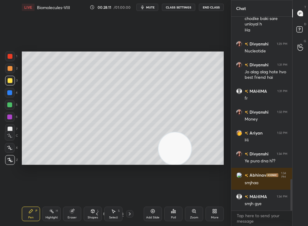
click at [63, 213] on div "Pen P Highlight H Eraser Shapes L Select S" at bounding box center [52, 214] width 61 height 15
click at [53, 214] on div "Highlight H" at bounding box center [52, 214] width 18 height 15
click at [52, 214] on div "Highlight H" at bounding box center [52, 214] width 18 height 15
click at [24, 220] on div "Pen P" at bounding box center [31, 214] width 18 height 15
click at [27, 220] on div "Pen P Highlight H Eraser Shapes L Select S 15 / 123 Add Slide Poll Zoom More" at bounding box center [123, 214] width 202 height 24
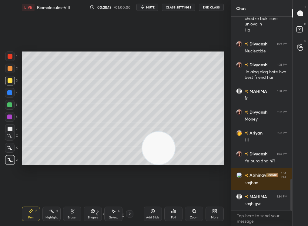
drag, startPoint x: 164, startPoint y: 155, endPoint x: 64, endPoint y: 209, distance: 113.7
click at [61, 211] on div "LIVE Biomolecules-VIII 00:28:13 / 01:00:00 mute CLASS SETTINGS End Class Settin…" at bounding box center [122, 113] width 207 height 226
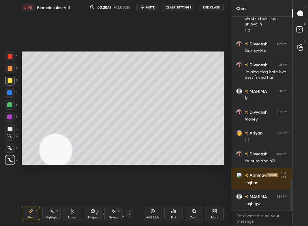
click at [29, 219] on div "Pen" at bounding box center [30, 217] width 5 height 3
click at [57, 216] on div "Highlight" at bounding box center [52, 217] width 12 height 3
click at [31, 215] on div "Pen P" at bounding box center [31, 214] width 18 height 15
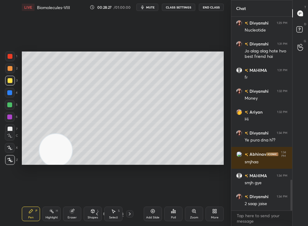
click at [52, 212] on rect at bounding box center [52, 212] width 3 height 3
click at [28, 217] on div "Pen P" at bounding box center [31, 214] width 18 height 15
click at [30, 216] on div "Pen P" at bounding box center [31, 214] width 18 height 15
click at [52, 217] on div "Highlight" at bounding box center [52, 217] width 12 height 3
click at [53, 216] on div "Highlight H" at bounding box center [52, 214] width 18 height 15
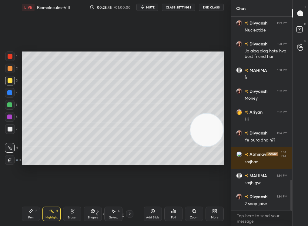
drag, startPoint x: 53, startPoint y: 138, endPoint x: 218, endPoint y: 120, distance: 166.5
click at [219, 120] on video at bounding box center [207, 130] width 33 height 33
click at [90, 212] on icon at bounding box center [92, 211] width 5 height 5
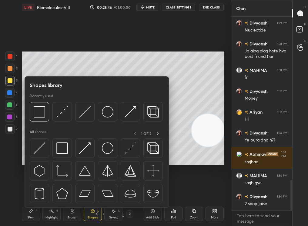
scroll to position [1043, 0]
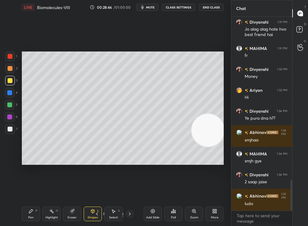
click at [14, 127] on div at bounding box center [10, 129] width 10 height 10
click at [91, 213] on icon at bounding box center [92, 211] width 5 height 5
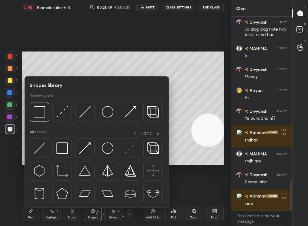
click at [10, 130] on div at bounding box center [10, 129] width 5 height 5
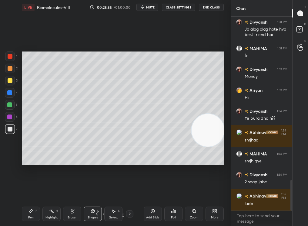
click at [51, 212] on icon at bounding box center [51, 211] width 5 height 5
click at [48, 207] on div "Highlight H" at bounding box center [52, 214] width 18 height 15
click at [31, 220] on div "Pen P Highlight H Eraser Shapes L Select S 15 / 123 Add Slide Poll Zoom More" at bounding box center [123, 214] width 202 height 24
click at [31, 216] on div "Pen" at bounding box center [30, 217] width 5 height 3
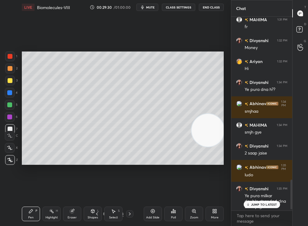
scroll to position [1068, 0]
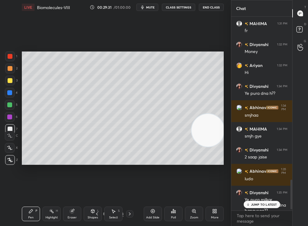
click at [45, 215] on div "Highlight H" at bounding box center [52, 214] width 18 height 15
click at [47, 219] on div "Highlight" at bounding box center [52, 217] width 12 height 3
click at [255, 205] on p "JUMP TO LATEST" at bounding box center [264, 205] width 26 height 4
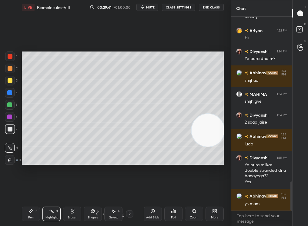
scroll to position [1123, 0]
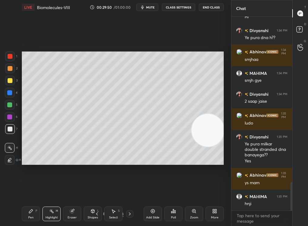
click at [198, 216] on div "Zoom" at bounding box center [194, 214] width 18 height 15
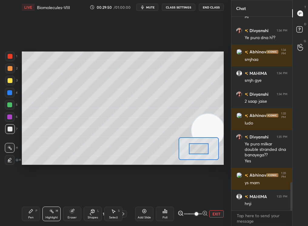
click at [199, 216] on span at bounding box center [197, 215] width 4 height 4
drag, startPoint x: 193, startPoint y: 149, endPoint x: 187, endPoint y: 156, distance: 9.1
click at [187, 156] on div at bounding box center [189, 154] width 20 height 11
click at [27, 220] on div "Pen P" at bounding box center [31, 214] width 18 height 15
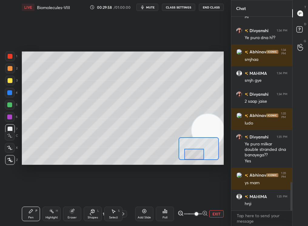
drag, startPoint x: 197, startPoint y: 155, endPoint x: 199, endPoint y: 160, distance: 5.3
click at [199, 160] on div at bounding box center [199, 149] width 40 height 23
click at [213, 214] on button "EXIT" at bounding box center [216, 214] width 15 height 7
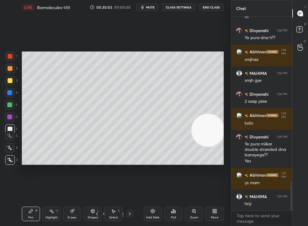
click at [52, 214] on div "Highlight H" at bounding box center [52, 214] width 18 height 15
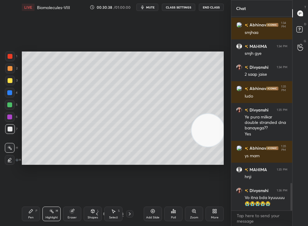
scroll to position [1165, 0]
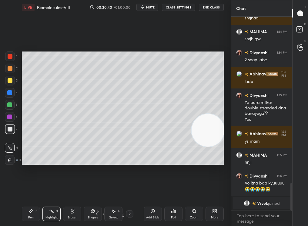
drag, startPoint x: 70, startPoint y: 166, endPoint x: 76, endPoint y: 168, distance: 5.9
click at [76, 168] on div "Setting up your live class Poll for secs No correct answer Start poll" at bounding box center [122, 109] width 207 height 188
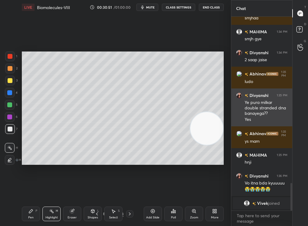
drag, startPoint x: 207, startPoint y: 133, endPoint x: 238, endPoint y: 84, distance: 58.4
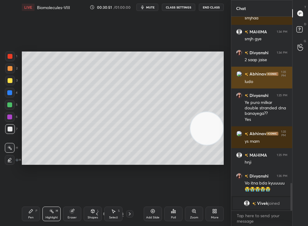
click at [242, 81] on div "1 2 3 4 5 6 7 C X Z C X Z E E Erase all H H LIVE Biomolecules-VIII 00:30:51 / 0…" at bounding box center [154, 113] width 308 height 226
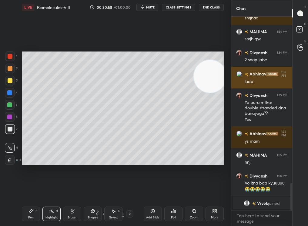
scroll to position [979, 0]
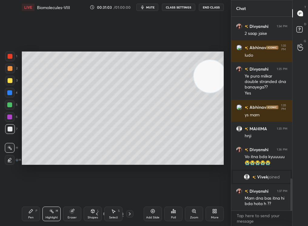
click at [29, 216] on div "Pen P" at bounding box center [31, 214] width 18 height 15
click at [29, 217] on div "Pen" at bounding box center [30, 217] width 5 height 3
click at [196, 213] on icon at bounding box center [194, 211] width 5 height 5
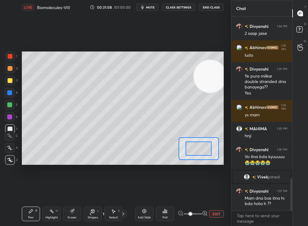
click at [192, 213] on span at bounding box center [191, 215] width 4 height 4
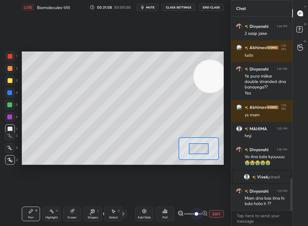
drag, startPoint x: 196, startPoint y: 213, endPoint x: 209, endPoint y: 211, distance: 13.5
click at [209, 211] on div "EXIT" at bounding box center [201, 214] width 46 height 7
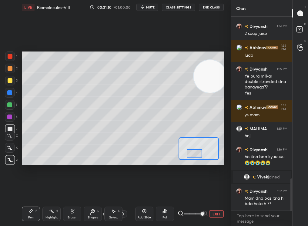
click at [193, 153] on div at bounding box center [195, 153] width 16 height 9
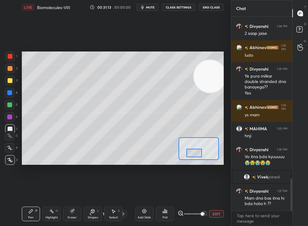
click at [8, 137] on icon at bounding box center [9, 136] width 5 height 4
click at [8, 136] on icon at bounding box center [9, 136] width 5 height 4
drag, startPoint x: 200, startPoint y: 150, endPoint x: 189, endPoint y: 149, distance: 11.3
click at [189, 149] on div at bounding box center [194, 145] width 16 height 9
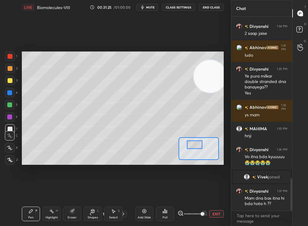
click at [9, 146] on div at bounding box center [10, 148] width 10 height 10
click at [10, 144] on div at bounding box center [10, 148] width 10 height 10
click at [8, 81] on div at bounding box center [10, 80] width 5 height 5
click at [8, 78] on div at bounding box center [10, 80] width 5 height 5
click at [8, 70] on div at bounding box center [10, 69] width 10 height 10
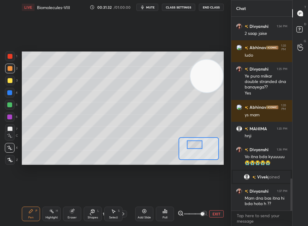
click at [186, 144] on div "Setting up your live class Poll for secs No correct answer Start poll" at bounding box center [123, 109] width 202 height 114
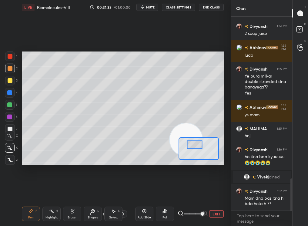
click at [52, 219] on div "Highlight" at bounding box center [52, 217] width 12 height 3
click at [26, 220] on div "Pen P Highlight H Eraser Shapes L Select S 15 / 123 Add Slide Poll EXIT" at bounding box center [123, 214] width 202 height 24
click at [34, 220] on div "Pen P" at bounding box center [31, 214] width 18 height 15
click at [39, 220] on div "Pen P Highlight H Eraser Shapes L Select S 15 / 123 Add Slide Poll EXIT" at bounding box center [123, 214] width 202 height 24
click at [214, 209] on div "Add Slide Poll EXIT" at bounding box center [179, 214] width 89 height 34
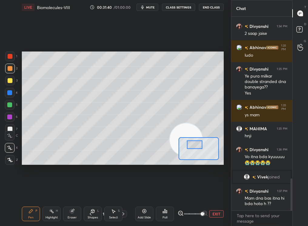
click at [216, 217] on button "EXIT" at bounding box center [216, 214] width 15 height 7
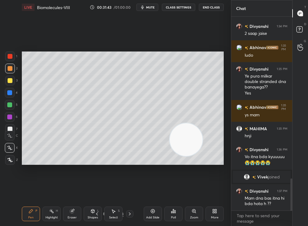
click at [24, 220] on div "Pen P Highlight H Eraser Shapes L Select S 15 / 123 Add Slide Poll Zoom More" at bounding box center [123, 214] width 202 height 24
click at [25, 220] on div "Pen P" at bounding box center [31, 214] width 18 height 15
click at [92, 213] on icon at bounding box center [92, 211] width 5 height 5
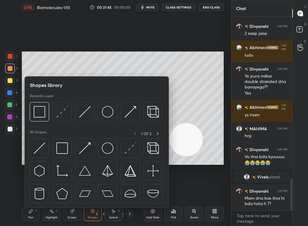
click at [9, 117] on div at bounding box center [9, 117] width 5 height 5
click at [11, 118] on div at bounding box center [9, 117] width 5 height 5
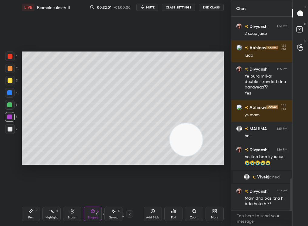
click at [53, 215] on div "Highlight H" at bounding box center [52, 214] width 18 height 15
click at [196, 216] on div "Zoom" at bounding box center [194, 217] width 8 height 3
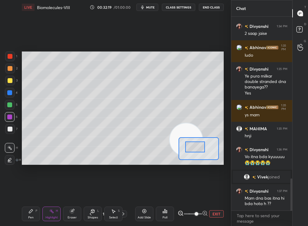
drag, startPoint x: 192, startPoint y: 147, endPoint x: 188, endPoint y: 145, distance: 5.3
click at [187, 145] on div at bounding box center [196, 147] width 20 height 11
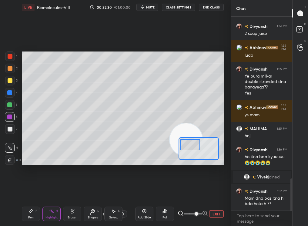
drag, startPoint x: 217, startPoint y: 214, endPoint x: 220, endPoint y: 214, distance: 3.3
click at [221, 215] on button "EXIT" at bounding box center [216, 214] width 15 height 7
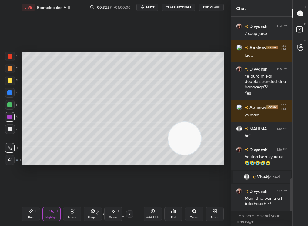
drag, startPoint x: 195, startPoint y: 142, endPoint x: 151, endPoint y: 175, distance: 54.7
click at [148, 177] on div "Setting up your live class Poll for secs No correct answer Start poll" at bounding box center [122, 109] width 207 height 188
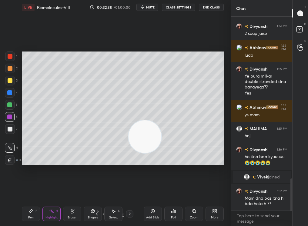
drag, startPoint x: 144, startPoint y: 133, endPoint x: 160, endPoint y: 123, distance: 18.4
click at [162, 121] on video at bounding box center [145, 137] width 33 height 33
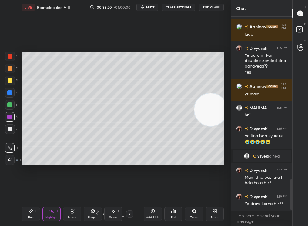
scroll to position [1021, 0]
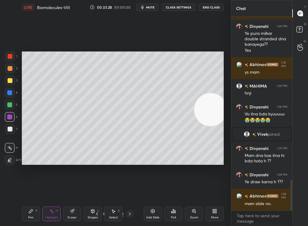
click at [34, 220] on div "Pen P Highlight H Eraser Shapes L Select S 14 / 123 Add Slide Poll Zoom More" at bounding box center [123, 214] width 202 height 24
click at [29, 217] on div "Pen" at bounding box center [30, 217] width 5 height 3
click at [31, 215] on div "Pen P" at bounding box center [31, 214] width 18 height 15
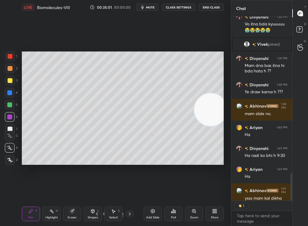
scroll to position [1122, 0]
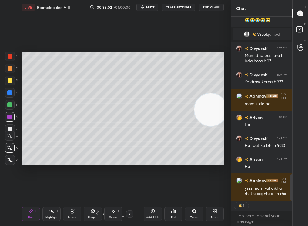
drag, startPoint x: 293, startPoint y: 205, endPoint x: 291, endPoint y: 217, distance: 12.2
click at [291, 217] on div "MAHIMA 1:35 PM hnji Divyanshi 1:36 PM Vo itna bda kyuuuuu 😭😭😭😭😭 [PERSON_NAME] j…" at bounding box center [262, 122] width 61 height 210
click at [132, 172] on div "Setting up your live class Poll for secs No correct answer Start poll" at bounding box center [122, 109] width 207 height 188
click at [25, 215] on div "Pen P" at bounding box center [31, 214] width 18 height 15
click at [24, 215] on div "Pen P" at bounding box center [31, 214] width 18 height 15
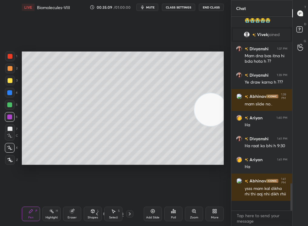
scroll to position [1112, 0]
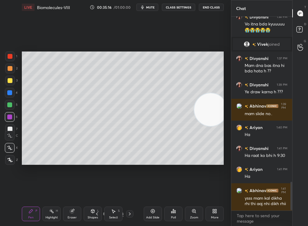
click at [29, 216] on div "Pen" at bounding box center [30, 217] width 5 height 3
click at [31, 216] on div "Pen" at bounding box center [30, 217] width 5 height 3
click at [12, 135] on icon at bounding box center [9, 136] width 5 height 4
click at [11, 135] on icon at bounding box center [9, 136] width 5 height 4
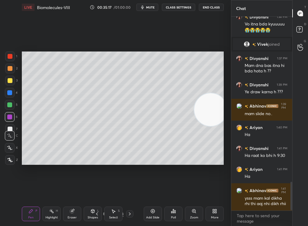
click at [8, 140] on div "C X Z" at bounding box center [11, 147] width 13 height 36
click at [151, 213] on icon at bounding box center [153, 211] width 5 height 5
click at [194, 216] on div "Zoom" at bounding box center [194, 214] width 18 height 15
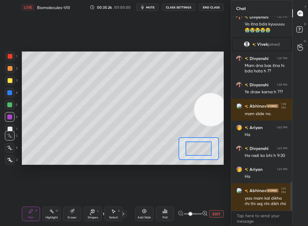
click at [192, 214] on span at bounding box center [191, 215] width 4 height 4
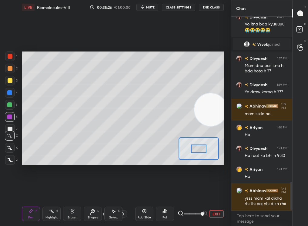
drag, startPoint x: 198, startPoint y: 215, endPoint x: 219, endPoint y: 206, distance: 22.3
click at [218, 205] on div "Add Slide Poll EXIT" at bounding box center [179, 214] width 89 height 34
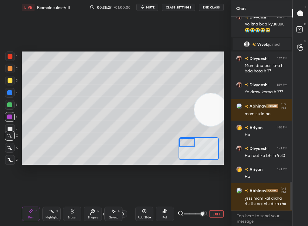
click at [178, 137] on div "Setting up your live class Poll for secs No correct answer Start poll" at bounding box center [123, 109] width 202 height 114
click at [216, 212] on button "EXIT" at bounding box center [216, 214] width 15 height 7
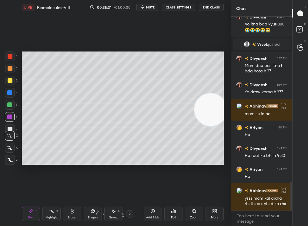
click at [196, 213] on icon at bounding box center [194, 211] width 5 height 5
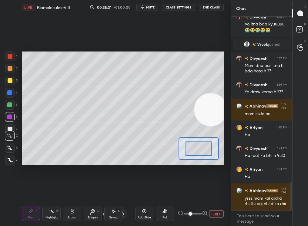
click at [210, 215] on button "EXIT" at bounding box center [216, 214] width 15 height 7
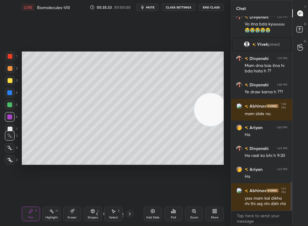
click at [53, 216] on div "Highlight H" at bounding box center [52, 214] width 18 height 15
click at [191, 167] on div "Setting up your live class Poll for secs No correct answer Start poll" at bounding box center [122, 109] width 207 height 188
click at [132, 212] on div at bounding box center [129, 214] width 7 height 7
click at [174, 215] on div "Poll" at bounding box center [174, 214] width 18 height 15
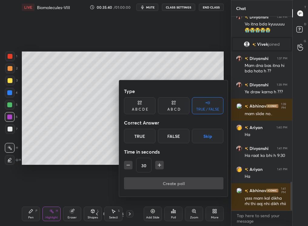
click at [195, 216] on div at bounding box center [154, 113] width 308 height 226
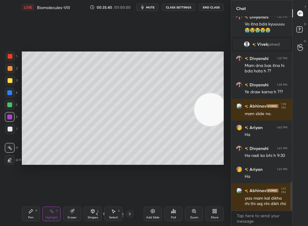
click at [195, 216] on div "Type A B C D E A B C D TRUE / FALSE Correct Answer True False Skip Time in seco…" at bounding box center [154, 113] width 308 height 226
drag, startPoint x: 193, startPoint y: 215, endPoint x: 216, endPoint y: 215, distance: 22.2
click at [197, 215] on div "Zoom" at bounding box center [194, 214] width 18 height 15
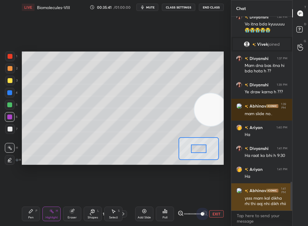
drag, startPoint x: 210, startPoint y: 215, endPoint x: 232, endPoint y: 210, distance: 21.9
click at [232, 209] on div "1 2 3 4 5 6 7 C X Z C X Z E E Erase all H H LIVE Biomolecules-VIII 00:35:41 / 0…" at bounding box center [154, 113] width 308 height 226
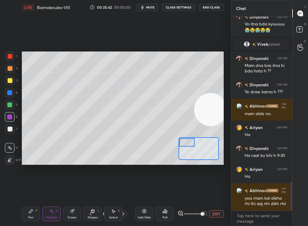
click at [178, 134] on div "Setting up your live class Poll for secs No correct answer Start poll" at bounding box center [123, 109] width 202 height 114
click at [26, 216] on div "Pen P" at bounding box center [31, 214] width 18 height 15
click at [29, 213] on icon at bounding box center [31, 211] width 5 height 5
click at [8, 130] on div "C" at bounding box center [11, 135] width 13 height 12
click at [10, 130] on div "C" at bounding box center [11, 135] width 13 height 12
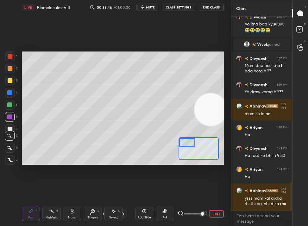
click at [11, 148] on icon at bounding box center [9, 148] width 5 height 4
click at [74, 211] on div "Eraser" at bounding box center [72, 214] width 18 height 15
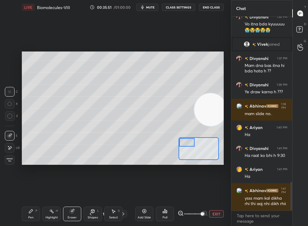
drag, startPoint x: 32, startPoint y: 210, endPoint x: 34, endPoint y: 214, distance: 3.8
click at [32, 213] on div "Pen P" at bounding box center [31, 214] width 18 height 15
click at [33, 211] on div "Pen P" at bounding box center [31, 214] width 18 height 15
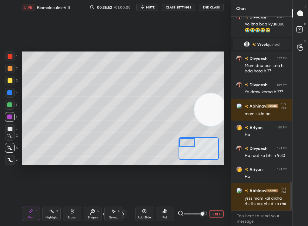
click at [12, 148] on div at bounding box center [10, 148] width 10 height 10
click at [11, 136] on icon at bounding box center [9, 136] width 5 height 4
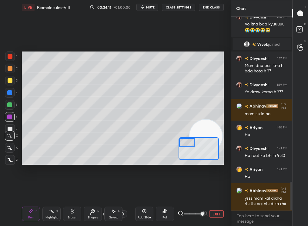
drag, startPoint x: 199, startPoint y: 126, endPoint x: 199, endPoint y: 130, distance: 3.9
click at [199, 131] on video at bounding box center [206, 136] width 33 height 33
click at [9, 107] on div at bounding box center [9, 105] width 5 height 5
click at [9, 106] on div at bounding box center [9, 105] width 5 height 5
click at [9, 129] on div "C" at bounding box center [11, 135] width 13 height 12
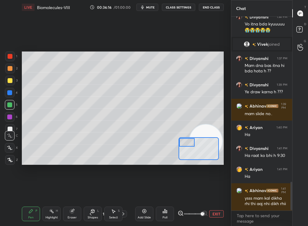
click at [9, 128] on div "1 2 3 4 5 6 7 C X Z C X Z E E Erase all H H" at bounding box center [9, 109] width 19 height 114
click at [9, 127] on div at bounding box center [10, 129] width 5 height 5
click at [7, 129] on div "C" at bounding box center [11, 135] width 13 height 12
click at [9, 126] on div at bounding box center [10, 129] width 10 height 10
click at [191, 144] on div at bounding box center [187, 142] width 16 height 9
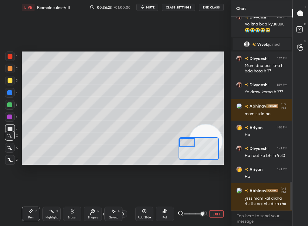
click at [191, 144] on div at bounding box center [187, 142] width 16 height 9
click at [191, 145] on div at bounding box center [187, 142] width 16 height 9
click at [190, 145] on div at bounding box center [187, 142] width 16 height 9
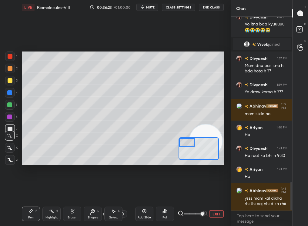
click at [190, 145] on div at bounding box center [187, 142] width 16 height 9
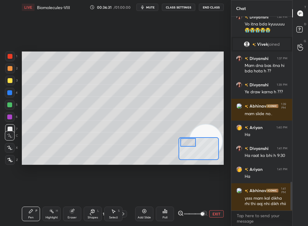
drag, startPoint x: 191, startPoint y: 144, endPoint x: 196, endPoint y: 145, distance: 5.2
click at [196, 145] on div at bounding box center [189, 142] width 16 height 9
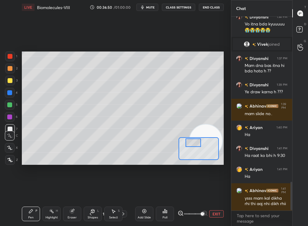
scroll to position [1132, 0]
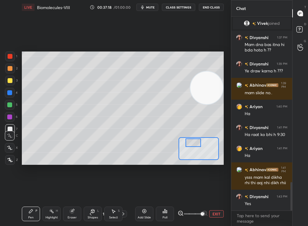
drag, startPoint x: 215, startPoint y: 97, endPoint x: 216, endPoint y: 54, distance: 43.4
click at [216, 72] on video at bounding box center [207, 88] width 33 height 33
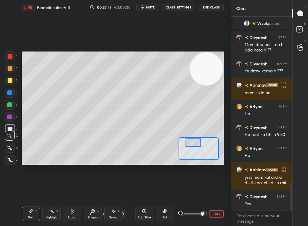
scroll to position [1154, 0]
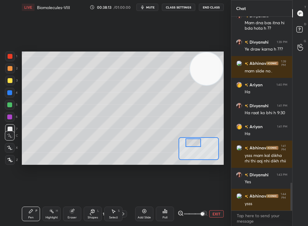
click at [219, 220] on div "Add Slide Poll EXIT" at bounding box center [179, 214] width 89 height 34
click at [217, 213] on button "EXIT" at bounding box center [216, 214] width 15 height 7
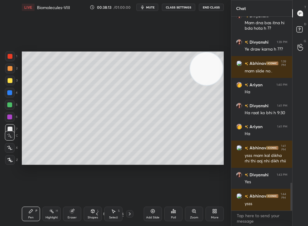
click at [32, 213] on div "Pen P" at bounding box center [31, 214] width 18 height 15
click at [150, 212] on div "Add Slide" at bounding box center [153, 214] width 18 height 15
click at [31, 216] on div "Pen P" at bounding box center [31, 214] width 18 height 15
click at [11, 163] on div "1 2 3 4 5 6 7 C X Z C X Z E E Erase all H H LIVE Biomolecules-VIII 00:38:15 / 0…" at bounding box center [113, 113] width 226 height 226
click at [11, 161] on icon at bounding box center [9, 160] width 5 height 4
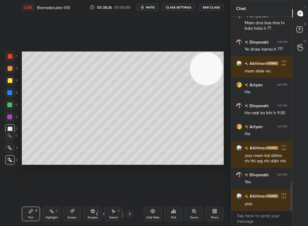
click at [9, 82] on div at bounding box center [10, 80] width 5 height 5
click at [13, 59] on div "1" at bounding box center [11, 57] width 12 height 10
click at [51, 217] on div "Highlight" at bounding box center [52, 217] width 12 height 3
click at [26, 220] on div "Pen P Highlight H Eraser Shapes L Select S 17 / 125 Add Slide Poll Zoom More" at bounding box center [123, 214] width 202 height 24
click at [21, 220] on div "LIVE Biomolecules-VIII 00:38:52 / 01:00:00 mute CLASS SETTINGS End Class Settin…" at bounding box center [122, 113] width 207 height 226
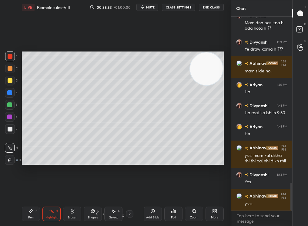
click at [15, 217] on div "1 2 3 4 5 6 7 C X Z C X Z E E Erase all H H LIVE Biomolecules-VIII 00:38:53 / 0…" at bounding box center [113, 113] width 226 height 226
click at [23, 220] on div "Pen P" at bounding box center [31, 214] width 18 height 15
click at [31, 217] on div "Pen" at bounding box center [30, 217] width 5 height 3
click at [193, 169] on div "Setting up your live class Poll for secs No correct answer Start poll" at bounding box center [122, 109] width 207 height 188
click at [171, 166] on div "Setting up your live class Poll for secs No correct answer Start poll" at bounding box center [122, 109] width 207 height 188
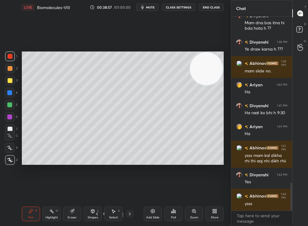
click at [200, 166] on div "Setting up your live class Poll for secs No correct answer Start poll" at bounding box center [122, 109] width 207 height 188
click at [189, 212] on div "Zoom" at bounding box center [194, 214] width 18 height 15
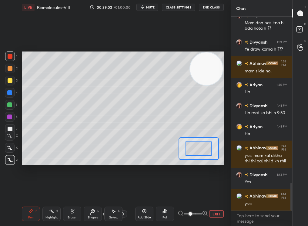
click at [189, 215] on span at bounding box center [191, 215] width 4 height 4
click at [215, 213] on button "EXIT" at bounding box center [216, 214] width 15 height 7
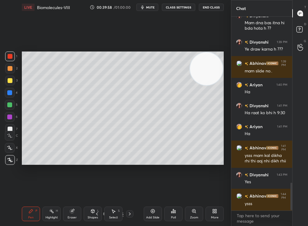
click at [215, 206] on div "Add Slide Poll Zoom More" at bounding box center [184, 214] width 80 height 34
click at [215, 211] on icon at bounding box center [215, 211] width 5 height 5
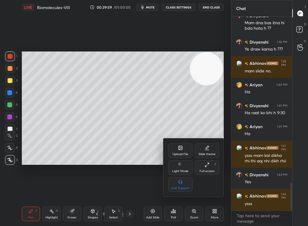
click at [180, 152] on div "Upload File" at bounding box center [181, 151] width 24 height 15
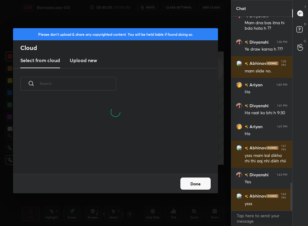
click at [82, 60] on h3 "Upload new" at bounding box center [83, 60] width 27 height 7
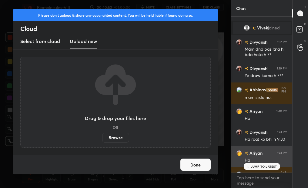
scroll to position [1193, 0]
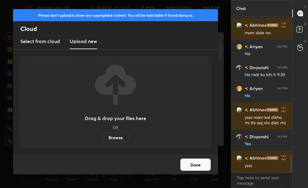
click at [199, 165] on button "Done" at bounding box center [196, 165] width 30 height 12
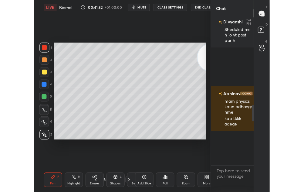
scroll to position [147, 59]
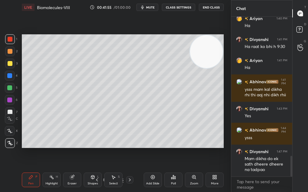
click at [170, 179] on div "Poll" at bounding box center [174, 179] width 18 height 15
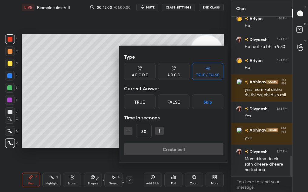
click at [168, 104] on div "False" at bounding box center [174, 101] width 32 height 15
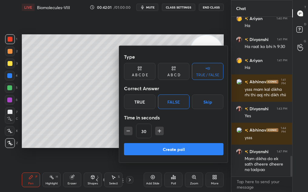
click at [150, 104] on div "True" at bounding box center [140, 101] width 32 height 15
click at [154, 151] on button "Create poll" at bounding box center [174, 149] width 100 height 12
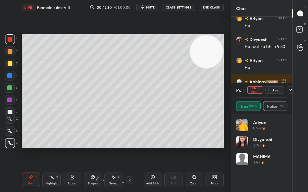
click at [251, 89] on button "End Poll" at bounding box center [256, 89] width 16 height 7
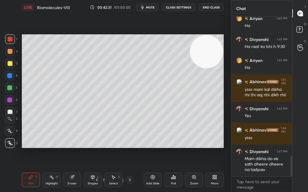
click at [173, 176] on icon at bounding box center [173, 177] width 1 height 4
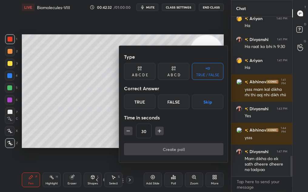
click at [147, 106] on div "True" at bounding box center [140, 101] width 32 height 15
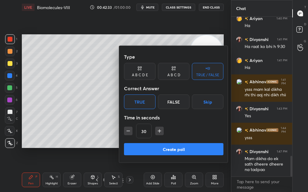
click at [156, 145] on button "Create poll" at bounding box center [174, 149] width 100 height 12
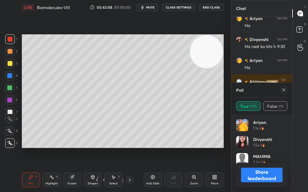
scroll to position [2, 2]
click at [215, 179] on icon at bounding box center [215, 177] width 5 height 5
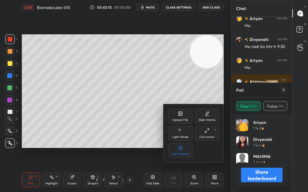
click at [178, 121] on div "Upload File" at bounding box center [181, 119] width 16 height 3
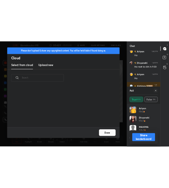
scroll to position [2, 3]
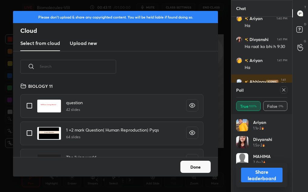
click at [88, 43] on h3 "Upload new" at bounding box center [83, 42] width 27 height 7
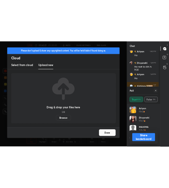
scroll to position [120, 29]
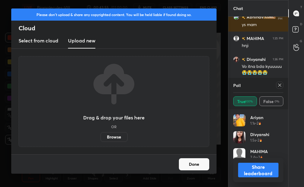
click at [191, 169] on button "Done" at bounding box center [194, 164] width 30 height 12
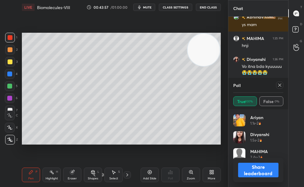
click at [267, 168] on button "Share leaderboard" at bounding box center [258, 170] width 40 height 15
type textarea "x"
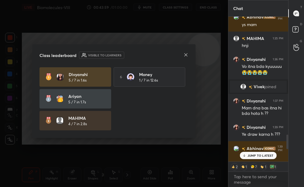
click at [185, 57] on div at bounding box center [185, 55] width 5 height 6
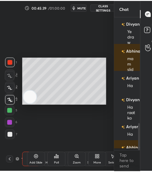
scroll to position [133, 90]
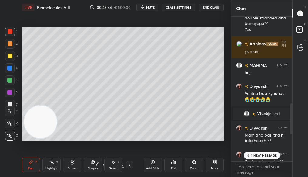
click at [230, 153] on p "1 NEW MESSAGE" at bounding box center [264, 155] width 26 height 4
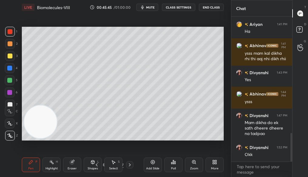
click at [213, 166] on div "More" at bounding box center [215, 164] width 18 height 15
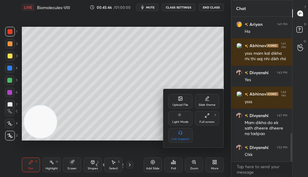
click at [209, 120] on div "Full screen" at bounding box center [207, 121] width 15 height 3
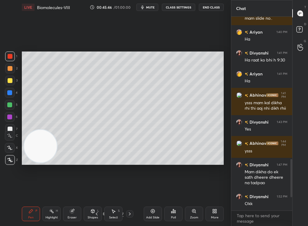
click at [195, 176] on icon at bounding box center [194, 211] width 5 height 5
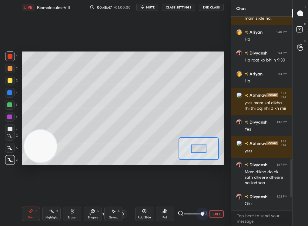
click at [209, 176] on div "EXIT" at bounding box center [201, 214] width 46 height 7
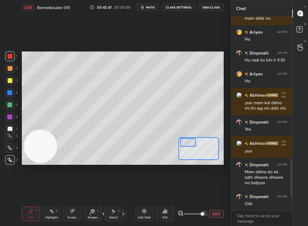
drag, startPoint x: 191, startPoint y: 140, endPoint x: 187, endPoint y: 138, distance: 4.1
click at [188, 138] on div at bounding box center [189, 142] width 16 height 9
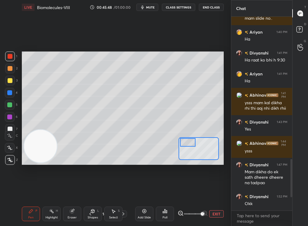
click at [190, 141] on div at bounding box center [188, 142] width 16 height 9
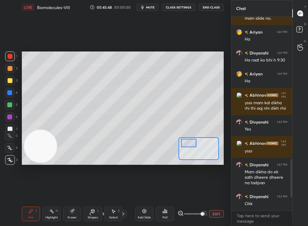
click at [187, 176] on span at bounding box center [193, 214] width 18 height 9
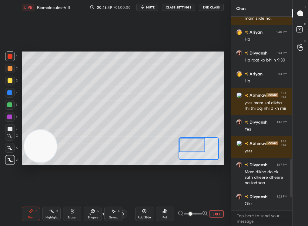
click at [28, 176] on div "Pen P" at bounding box center [31, 214] width 18 height 15
click at [9, 129] on div "1 2 3 4 5 6 7 C X Z C X Z E E Erase all H H" at bounding box center [9, 109] width 19 height 114
click at [10, 129] on div "C" at bounding box center [11, 135] width 13 height 12
click at [10, 128] on div "1 2 3 4 5 6 7 C X Z C X Z E E Erase all H H" at bounding box center [9, 109] width 19 height 114
click at [10, 119] on div at bounding box center [9, 117] width 5 height 5
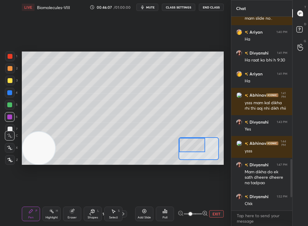
drag, startPoint x: 25, startPoint y: 165, endPoint x: 21, endPoint y: 171, distance: 6.9
click at [20, 172] on div "Setting up your live class Poll for secs No correct answer Start poll" at bounding box center [122, 109] width 207 height 188
click at [70, 176] on div "Eraser" at bounding box center [72, 217] width 9 height 3
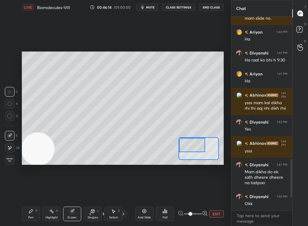
click at [34, 176] on div "Pen P" at bounding box center [31, 214] width 18 height 15
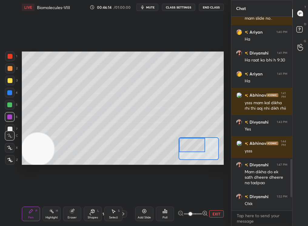
click at [9, 163] on div at bounding box center [10, 160] width 10 height 10
click at [10, 103] on div at bounding box center [9, 105] width 5 height 5
drag, startPoint x: 119, startPoint y: 147, endPoint x: 131, endPoint y: 145, distance: 11.9
click at [54, 145] on video at bounding box center [38, 149] width 33 height 33
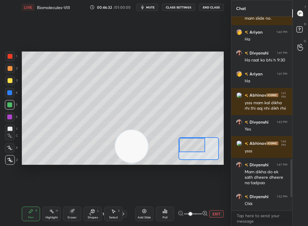
click at [10, 119] on div at bounding box center [9, 117] width 5 height 5
click at [11, 117] on div at bounding box center [9, 117] width 5 height 5
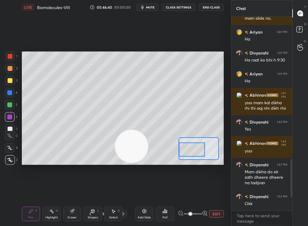
click at [192, 149] on div at bounding box center [192, 150] width 26 height 14
click at [9, 128] on div "1 2 3 4 5 6 7 C X Z C X Z E E Erase all H H" at bounding box center [9, 109] width 19 height 114
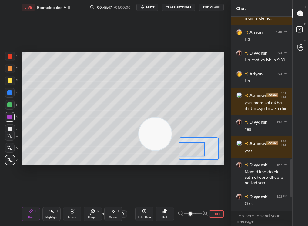
drag, startPoint x: 148, startPoint y: 134, endPoint x: 157, endPoint y: 129, distance: 10.6
click at [159, 128] on video at bounding box center [155, 134] width 33 height 33
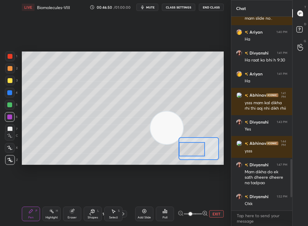
drag, startPoint x: 195, startPoint y: 149, endPoint x: 194, endPoint y: 153, distance: 3.8
click at [194, 153] on div at bounding box center [192, 149] width 26 height 14
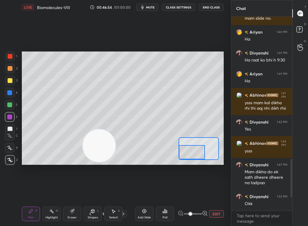
drag, startPoint x: 106, startPoint y: 142, endPoint x: 63, endPoint y: 162, distance: 47.0
click at [83, 161] on video at bounding box center [99, 146] width 33 height 33
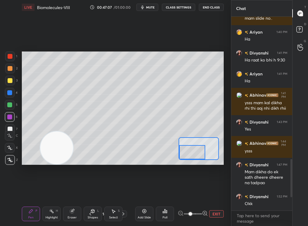
click at [193, 153] on div at bounding box center [192, 152] width 26 height 14
click at [73, 132] on video at bounding box center [56, 148] width 33 height 33
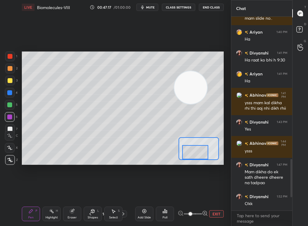
click at [190, 148] on div at bounding box center [195, 152] width 26 height 14
click at [200, 153] on div at bounding box center [195, 152] width 26 height 14
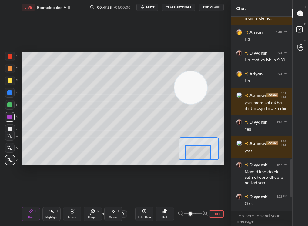
click at [201, 158] on div at bounding box center [198, 152] width 26 height 14
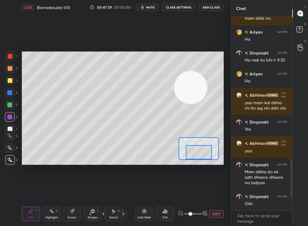
click at [217, 176] on button "EXIT" at bounding box center [216, 214] width 15 height 7
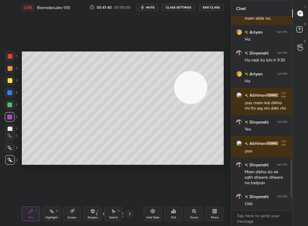
click at [29, 176] on div "Pen P" at bounding box center [31, 214] width 18 height 15
click at [36, 176] on div "Pen P" at bounding box center [31, 214] width 18 height 15
click at [152, 176] on icon at bounding box center [153, 211] width 5 height 5
click at [8, 82] on div at bounding box center [10, 80] width 5 height 5
click at [9, 81] on div at bounding box center [10, 80] width 5 height 5
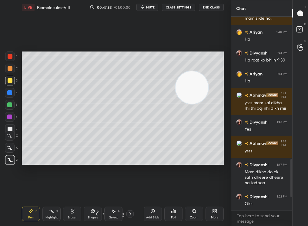
drag, startPoint x: 196, startPoint y: 84, endPoint x: 180, endPoint y: 167, distance: 84.4
click at [180, 169] on div "Setting up your live class Poll for secs No correct answer Start poll" at bounding box center [122, 109] width 207 height 188
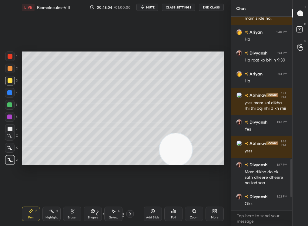
click at [47, 176] on div "Highlight H" at bounding box center [52, 214] width 18 height 15
click at [154, 176] on div "Add Slide" at bounding box center [153, 214] width 18 height 15
click at [24, 176] on div "Pen P" at bounding box center [31, 214] width 18 height 15
click at [22, 176] on div "Pen P" at bounding box center [31, 214] width 18 height 15
click at [10, 57] on div at bounding box center [10, 56] width 5 height 5
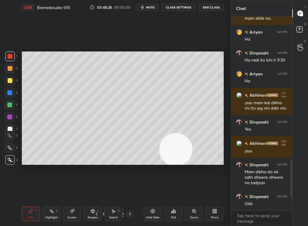
click at [30, 51] on div "Setting up your live class Poll for secs No correct answer Start poll" at bounding box center [122, 109] width 207 height 188
click at [9, 71] on div at bounding box center [10, 68] width 5 height 5
click at [11, 70] on div at bounding box center [10, 69] width 10 height 10
click at [8, 116] on div at bounding box center [10, 117] width 10 height 10
click at [9, 101] on div at bounding box center [10, 105] width 10 height 10
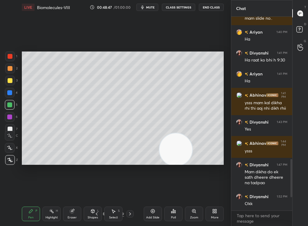
click at [194, 176] on icon at bounding box center [193, 211] width 3 height 3
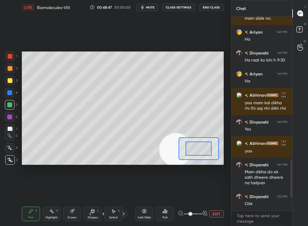
click at [192, 176] on span at bounding box center [191, 215] width 4 height 4
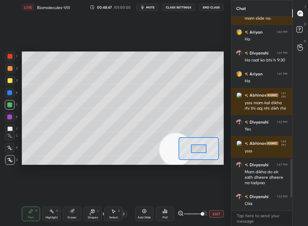
drag, startPoint x: 199, startPoint y: 215, endPoint x: 213, endPoint y: 216, distance: 14.0
click at [212, 176] on div "EXIT" at bounding box center [201, 214] width 46 height 7
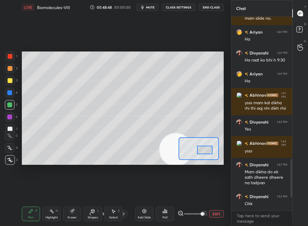
click at [204, 149] on div at bounding box center [205, 150] width 16 height 9
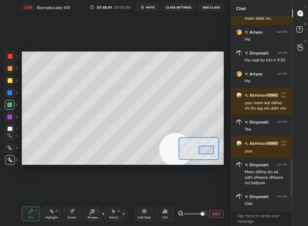
click at [201, 176] on span at bounding box center [203, 215] width 4 height 4
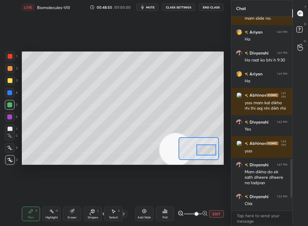
click at [52, 176] on icon at bounding box center [51, 211] width 5 height 5
click at [111, 42] on div "Setting up your live class Poll for secs No correct answer Start poll" at bounding box center [122, 109] width 207 height 188
click at [152, 49] on div "Setting up your live class Poll for secs No correct answer Start poll" at bounding box center [122, 109] width 207 height 188
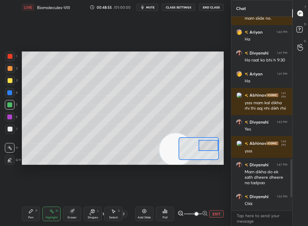
drag, startPoint x: 204, startPoint y: 145, endPoint x: 227, endPoint y: 145, distance: 22.8
click at [226, 145] on div "Setting up your live class Poll for secs No correct answer Start poll" at bounding box center [122, 109] width 207 height 188
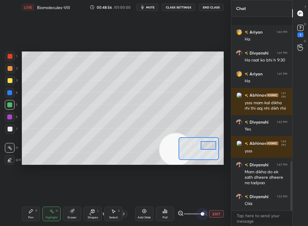
scroll to position [567, 0]
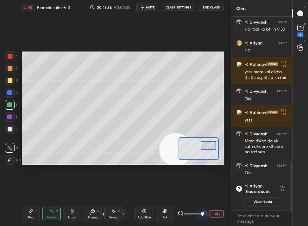
drag, startPoint x: 206, startPoint y: 213, endPoint x: 209, endPoint y: 213, distance: 3.4
click at [209, 176] on div "EXIT" at bounding box center [201, 214] width 46 height 7
click at [222, 151] on div "Setting up your live class Poll for secs No correct answer Start poll" at bounding box center [123, 109] width 202 height 114
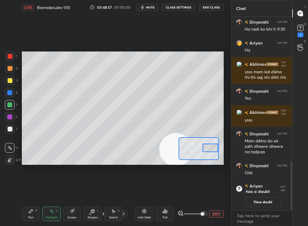
click at [27, 176] on div "Pen P" at bounding box center [31, 214] width 18 height 15
click at [20, 176] on div "LIVE Biomolecules-VIII 00:48:57 / 01:00:00 mute CLASS SETTINGS End Class Settin…" at bounding box center [122, 113] width 207 height 226
click at [17, 176] on div "1 2 3 4 5 6 7 C X Z C X Z E E Erase all H H LIVE Biomolecules-VIII 00:48:57 / 0…" at bounding box center [113, 113] width 226 height 226
click at [216, 176] on button "EXIT" at bounding box center [216, 214] width 15 height 7
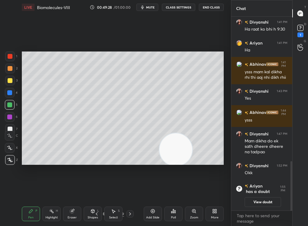
click at [51, 176] on icon at bounding box center [51, 211] width 5 height 5
click at [151, 176] on div "Add Slide" at bounding box center [153, 214] width 18 height 15
click at [27, 176] on div "Pen P" at bounding box center [31, 214] width 18 height 15
click at [28, 176] on div "Pen P" at bounding box center [31, 214] width 18 height 15
click at [7, 66] on div at bounding box center [10, 69] width 10 height 10
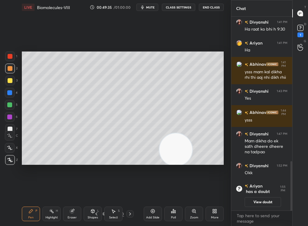
click at [9, 68] on div at bounding box center [10, 68] width 5 height 5
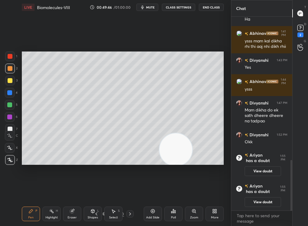
drag, startPoint x: 193, startPoint y: 95, endPoint x: 198, endPoint y: 83, distance: 12.9
click at [192, 134] on video at bounding box center [176, 150] width 33 height 33
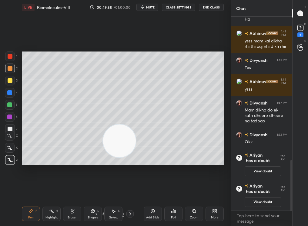
drag, startPoint x: 199, startPoint y: 88, endPoint x: 105, endPoint y: 159, distance: 118.1
click at [104, 158] on video at bounding box center [119, 141] width 33 height 33
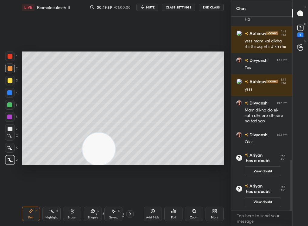
scroll to position [554, 0]
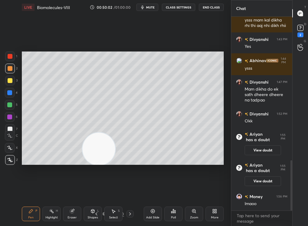
click at [10, 80] on div at bounding box center [10, 80] width 5 height 5
click at [9, 81] on div at bounding box center [10, 80] width 5 height 5
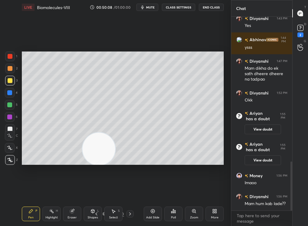
scroll to position [596, 0]
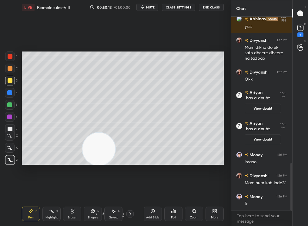
click at [152, 176] on icon at bounding box center [153, 212] width 4 height 4
click at [152, 176] on icon at bounding box center [153, 211] width 5 height 5
click at [8, 94] on div at bounding box center [10, 93] width 10 height 10
click at [7, 95] on div at bounding box center [10, 93] width 10 height 10
click at [12, 105] on div at bounding box center [10, 105] width 10 height 10
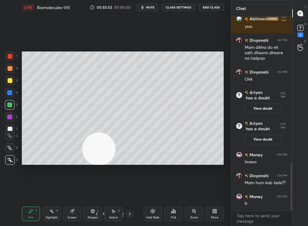
click at [7, 160] on div at bounding box center [10, 160] width 10 height 10
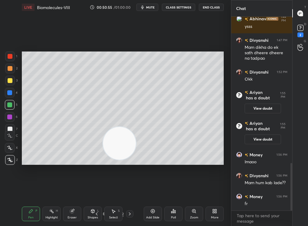
drag, startPoint x: 121, startPoint y: 148, endPoint x: 203, endPoint y: 133, distance: 84.3
click at [136, 132] on video at bounding box center [119, 143] width 33 height 33
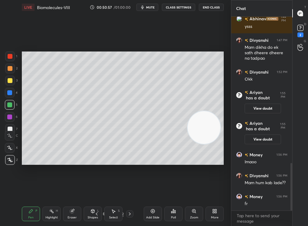
click at [11, 118] on div at bounding box center [9, 117] width 5 height 5
click at [10, 128] on div at bounding box center [10, 129] width 5 height 5
click at [52, 176] on icon at bounding box center [51, 211] width 5 height 5
click at [28, 176] on div "Pen P" at bounding box center [31, 214] width 18 height 15
click at [157, 176] on div "Add Slide" at bounding box center [152, 217] width 13 height 3
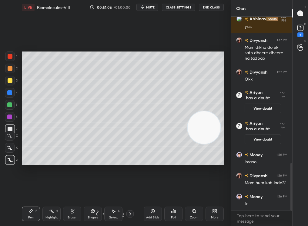
click at [23, 176] on div "LIVE Biomolecules-VIII 00:51:06 / 01:00:00 mute CLASS SETTINGS End Class Settin…" at bounding box center [122, 113] width 207 height 226
click at [7, 100] on div "1 2 3 4 5 6 7" at bounding box center [11, 94] width 13 height 85
click at [7, 104] on div at bounding box center [9, 105] width 5 height 5
click at [75, 176] on div "Eraser" at bounding box center [72, 214] width 18 height 15
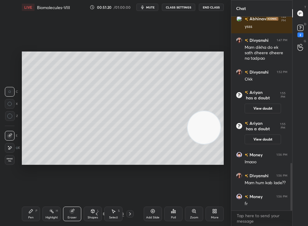
click at [71, 176] on div "Eraser" at bounding box center [72, 214] width 18 height 15
click at [24, 176] on div "Pen P" at bounding box center [31, 214] width 18 height 15
click at [26, 176] on div "Pen P" at bounding box center [31, 214] width 18 height 15
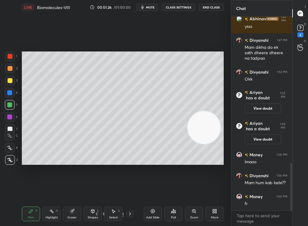
click at [226, 77] on div "Setting up your live class Poll for secs No correct answer Start poll" at bounding box center [122, 109] width 207 height 188
click at [7, 86] on div "3" at bounding box center [11, 82] width 12 height 12
click at [7, 81] on div at bounding box center [10, 81] width 10 height 10
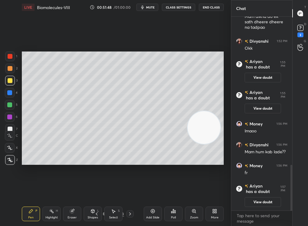
click at [9, 92] on div at bounding box center [9, 92] width 5 height 5
click at [9, 93] on div at bounding box center [9, 92] width 5 height 5
click at [9, 99] on div "4" at bounding box center [11, 94] width 13 height 12
click at [9, 104] on div at bounding box center [9, 105] width 5 height 5
click at [13, 105] on div at bounding box center [10, 105] width 10 height 10
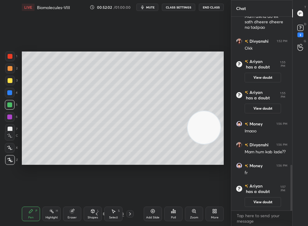
click at [8, 80] on div at bounding box center [10, 80] width 5 height 5
click at [8, 79] on div at bounding box center [10, 80] width 5 height 5
click at [69, 176] on div "Eraser" at bounding box center [72, 214] width 18 height 15
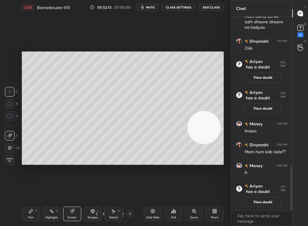
click at [28, 176] on div "Pen P" at bounding box center [31, 214] width 18 height 15
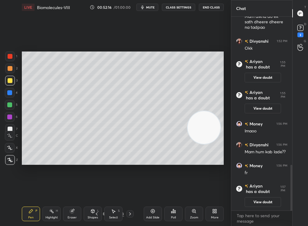
click at [8, 104] on div at bounding box center [10, 105] width 10 height 10
click at [9, 106] on div at bounding box center [9, 105] width 5 height 5
click at [10, 104] on div at bounding box center [9, 105] width 5 height 5
click at [9, 82] on div at bounding box center [10, 80] width 5 height 5
click at [9, 71] on div at bounding box center [10, 69] width 10 height 10
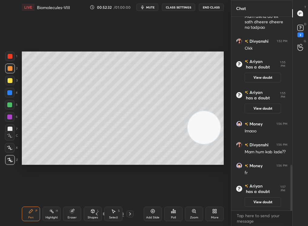
click at [9, 68] on div at bounding box center [10, 68] width 5 height 5
click at [151, 176] on icon at bounding box center [153, 211] width 5 height 5
click at [225, 107] on div "Setting up your live class Poll for secs No correct answer Start poll" at bounding box center [122, 109] width 207 height 188
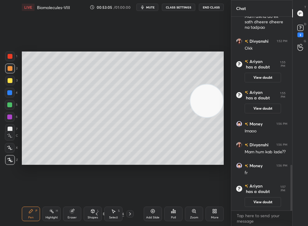
drag, startPoint x: 205, startPoint y: 106, endPoint x: 232, endPoint y: 81, distance: 37.4
click at [230, 80] on div "1 2 3 4 5 6 7 C X Z C X Z E E Erase all H H LIVE Biomolecules-VIII 00:53:05 / 0…" at bounding box center [154, 113] width 308 height 226
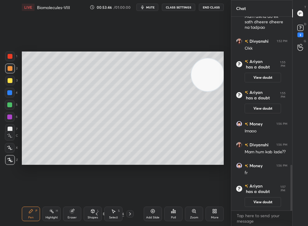
click at [230, 37] on div "D Doubts (D) 3" at bounding box center [300, 30] width 15 height 17
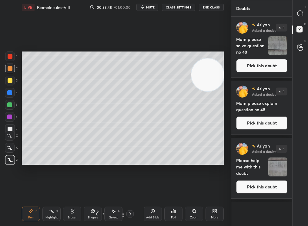
click at [230, 73] on button "Pick this doubt" at bounding box center [262, 65] width 51 height 13
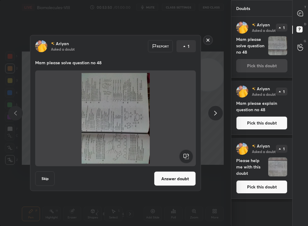
click at [186, 160] on rect at bounding box center [186, 157] width 14 height 14
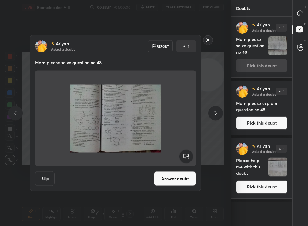
click at [187, 156] on rect at bounding box center [186, 157] width 14 height 14
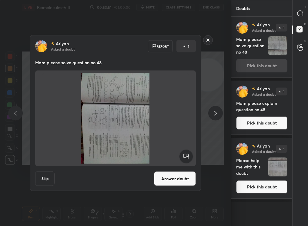
click at [188, 157] on rect at bounding box center [186, 157] width 14 height 14
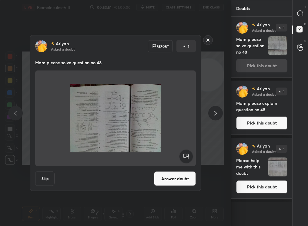
click at [187, 157] on rect at bounding box center [186, 157] width 14 height 14
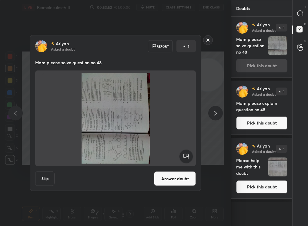
click at [189, 156] on rect at bounding box center [186, 157] width 14 height 14
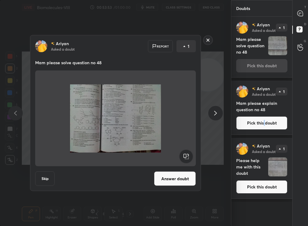
click at [230, 124] on button "Pick this doubt" at bounding box center [262, 123] width 51 height 13
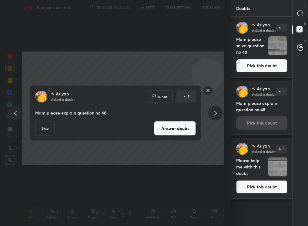
click at [38, 130] on button "Skip" at bounding box center [44, 128] width 19 height 15
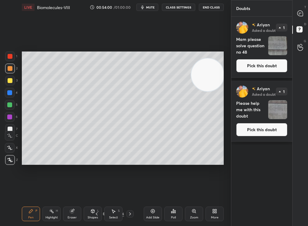
click at [230, 19] on div at bounding box center [301, 13] width 12 height 11
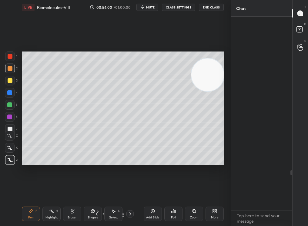
scroll to position [192, 59]
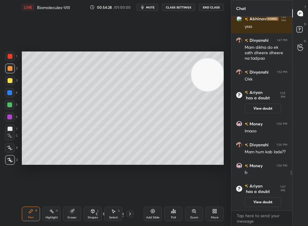
drag, startPoint x: 298, startPoint y: 19, endPoint x: 9, endPoint y: 149, distance: 316.8
click at [9, 149] on div at bounding box center [10, 148] width 10 height 10
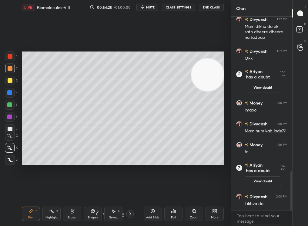
click at [10, 148] on icon at bounding box center [9, 148] width 5 height 4
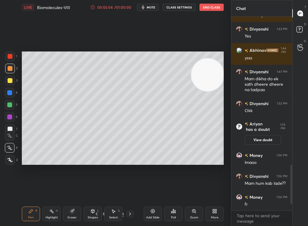
scroll to position [2, 2]
click at [103, 10] on div "00:55:04 / 01:00:00 mute CLASS SETTINGS End Class" at bounding box center [157, 7] width 134 height 7
click at [106, 10] on div "00:55:04 / 01:00:00 mute CLASS SETTINGS End Class" at bounding box center [157, 7] width 134 height 7
click at [111, 9] on div "00:55:05 / 01:00:00" at bounding box center [111, 7] width 42 height 5
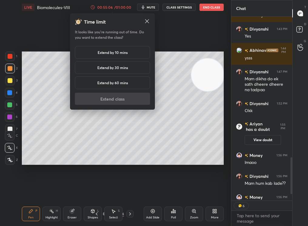
click at [107, 53] on h5 "Extend by 10 mins" at bounding box center [113, 52] width 30 height 5
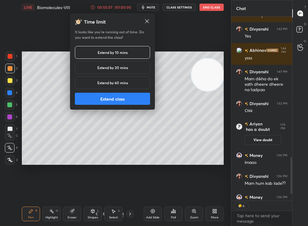
click at [116, 99] on button "Extend class" at bounding box center [112, 99] width 75 height 12
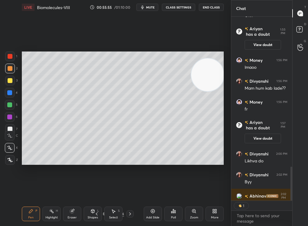
click at [214, 8] on button "End Class" at bounding box center [211, 7] width 25 height 7
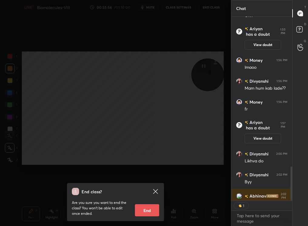
click at [138, 176] on button "End" at bounding box center [147, 211] width 24 height 12
type textarea "x"
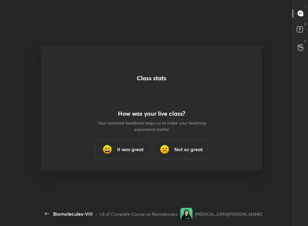
scroll to position [0, 0]
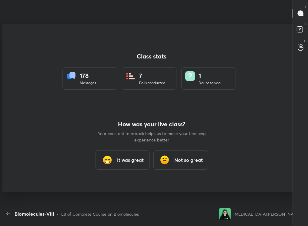
click at [4, 12] on div "Biomolecules-VIII" at bounding box center [117, 7] width 231 height 15
